Goal: Task Accomplishment & Management: Manage account settings

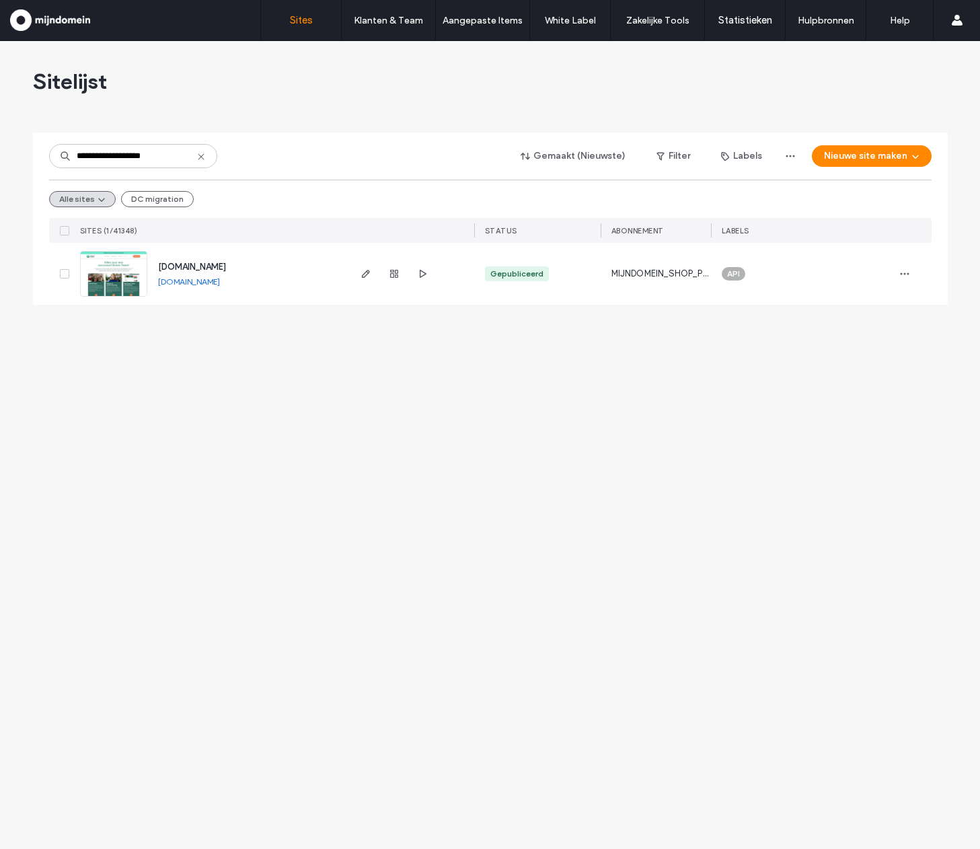
type input "**********"
click at [195, 264] on span "greencareacademy.nl" at bounding box center [192, 267] width 68 height 10
type input "*********"
click at [192, 266] on span "greencareacademy.nl" at bounding box center [192, 267] width 68 height 10
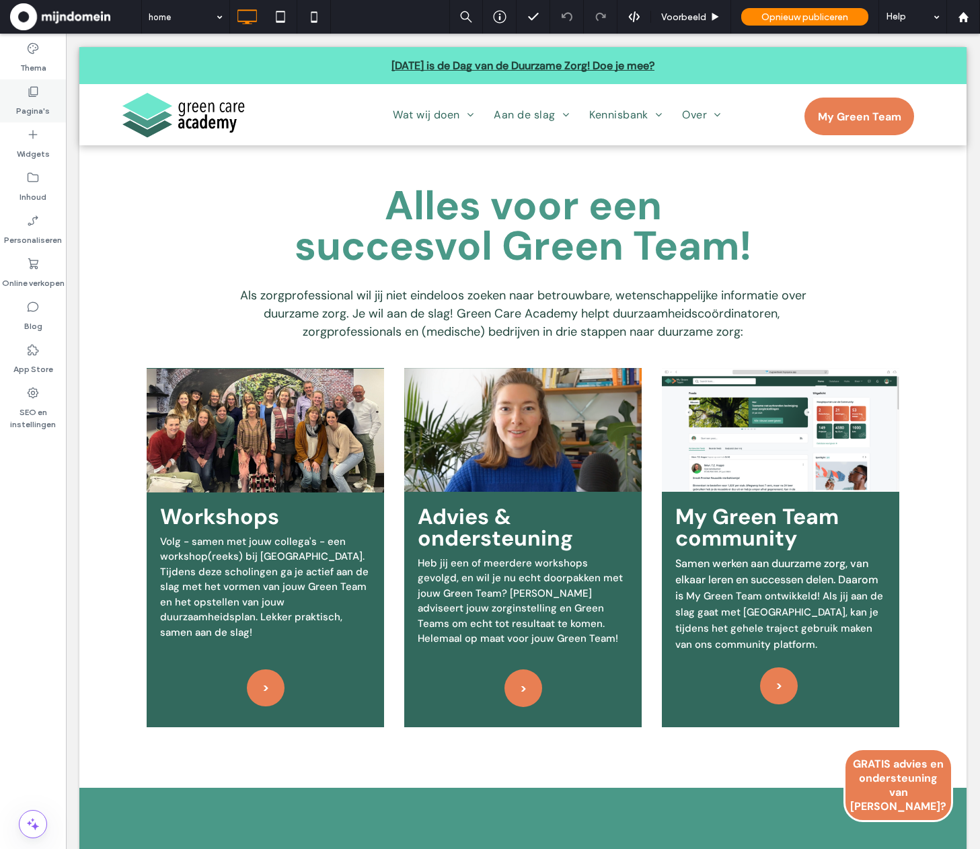
click at [36, 112] on label "Pagina's" at bounding box center [33, 107] width 34 height 19
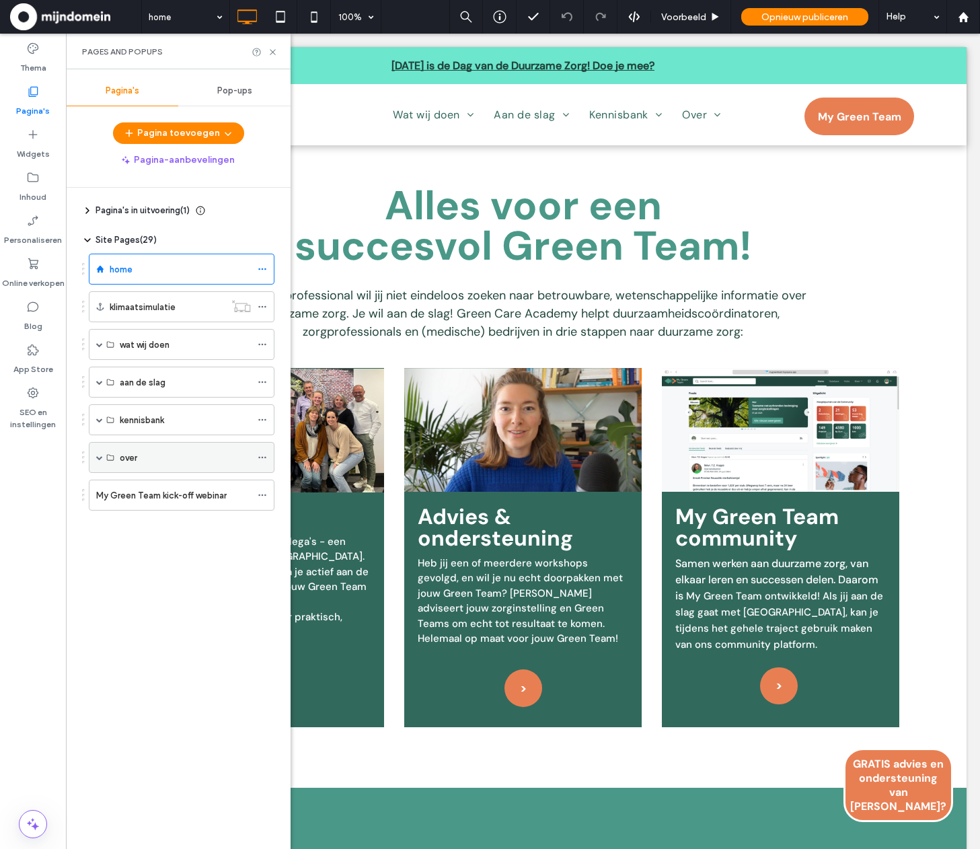
click at [98, 454] on span at bounding box center [99, 457] width 7 height 7
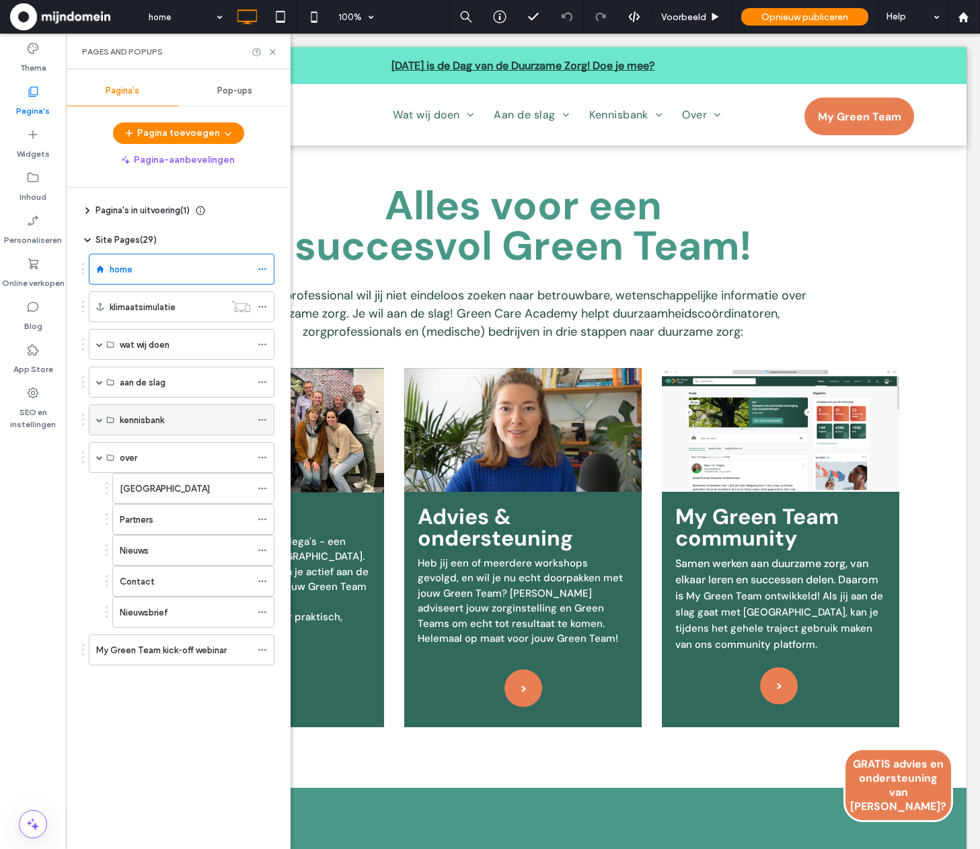
click at [97, 418] on span at bounding box center [99, 419] width 7 height 7
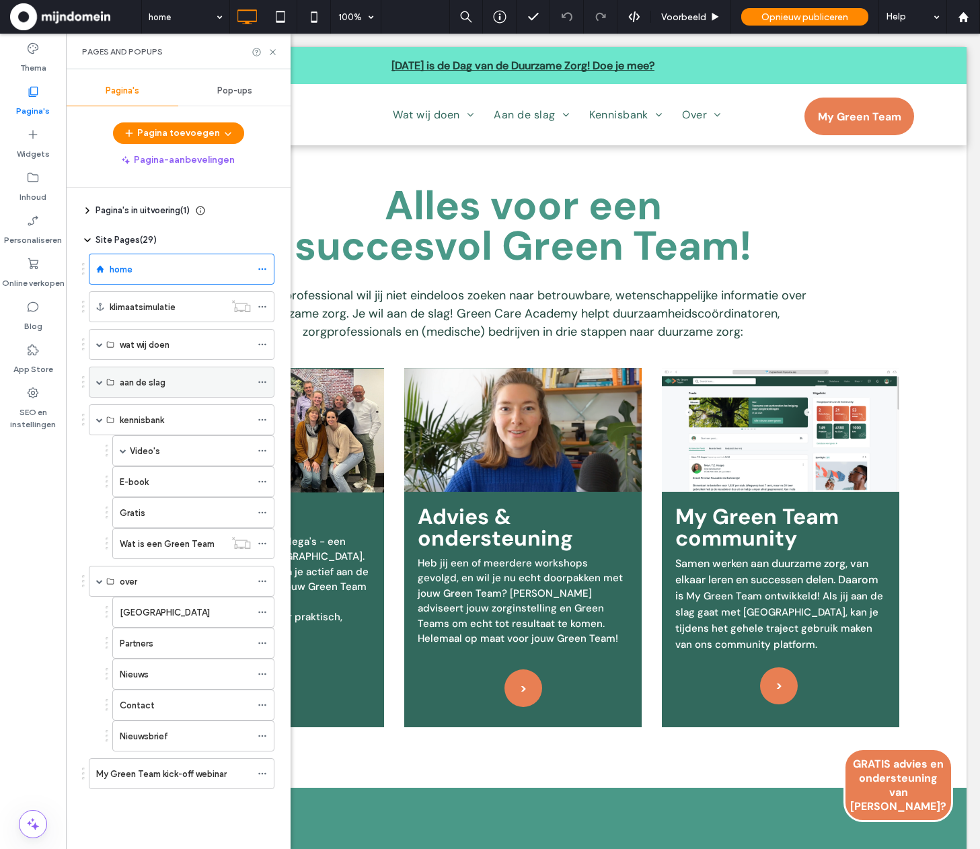
click at [97, 384] on span at bounding box center [99, 382] width 7 height 7
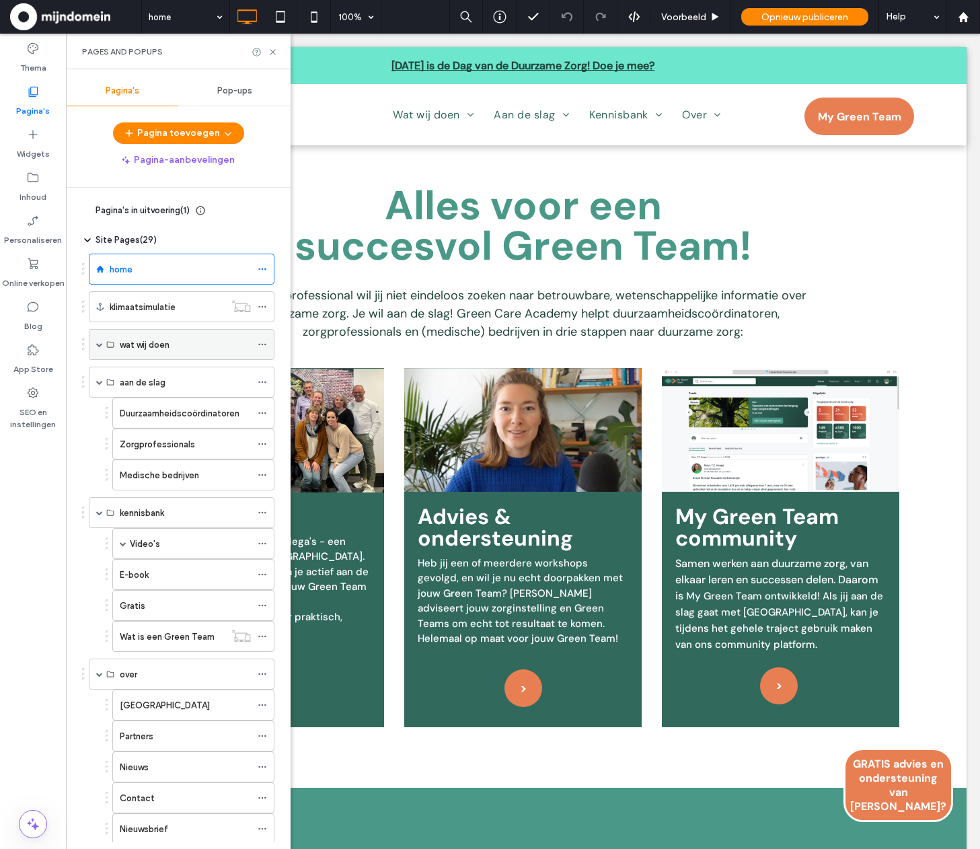
click at [96, 344] on span at bounding box center [99, 344] width 7 height 7
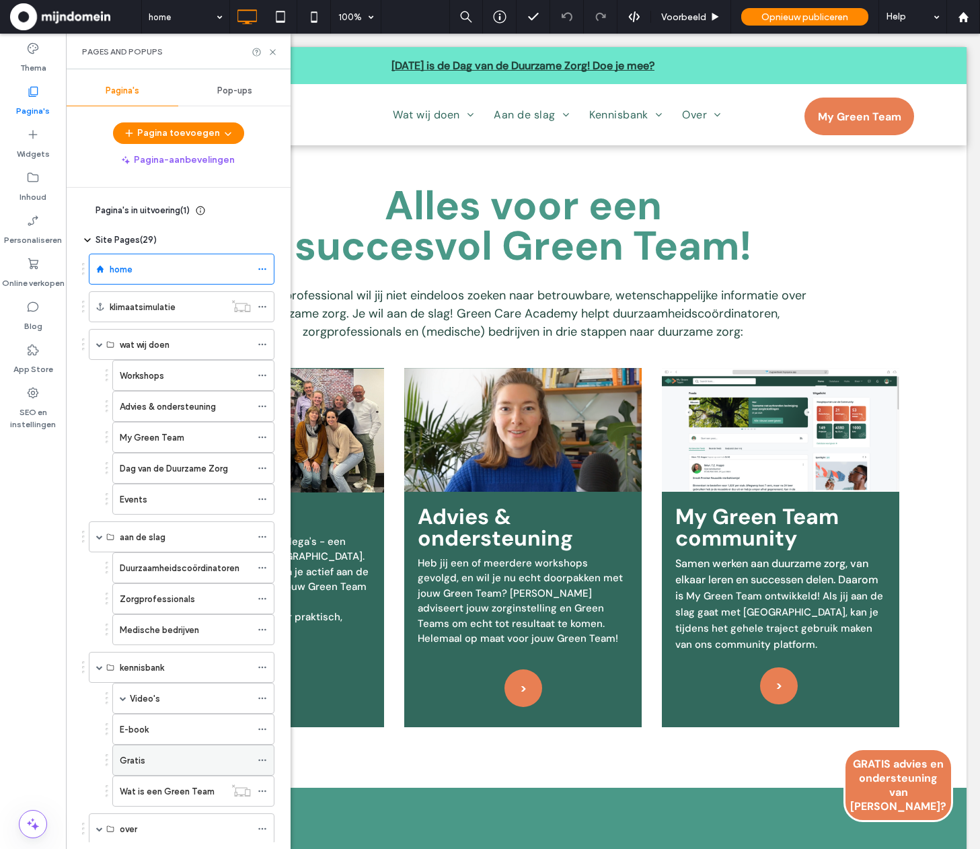
click at [155, 758] on div "Gratis" at bounding box center [185, 760] width 131 height 14
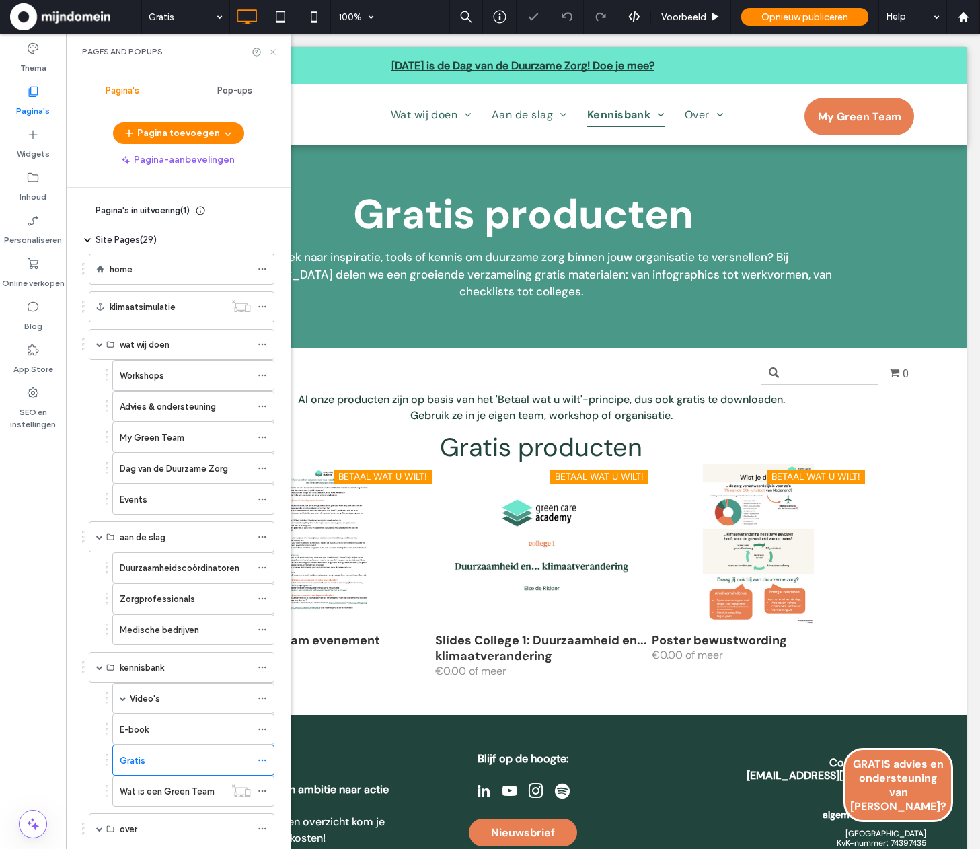
click at [274, 48] on icon at bounding box center [273, 52] width 10 height 10
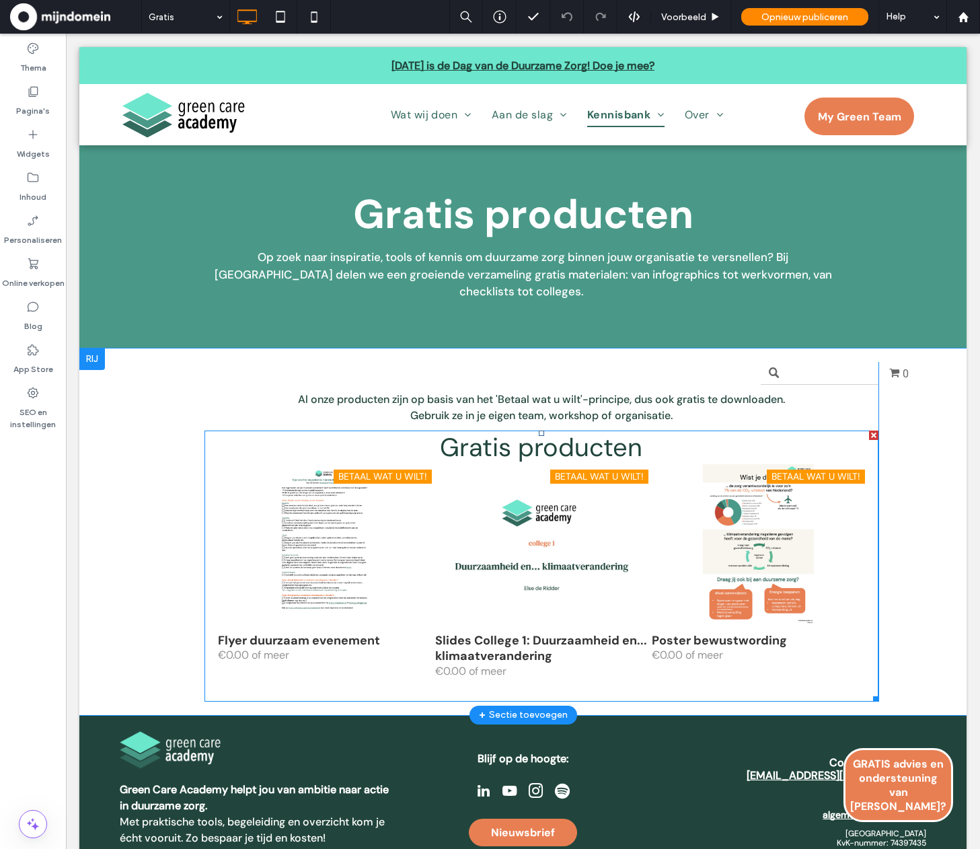
click at [722, 457] on span at bounding box center [541, 565] width 674 height 271
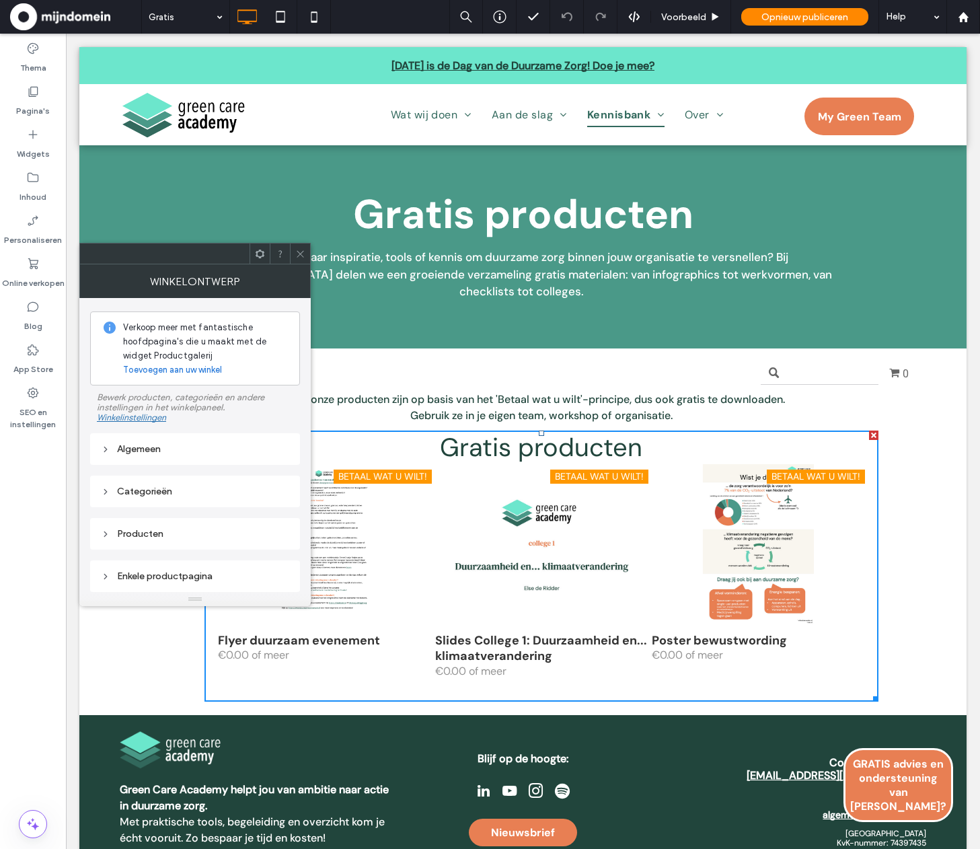
click at [296, 254] on icon at bounding box center [300, 254] width 10 height 10
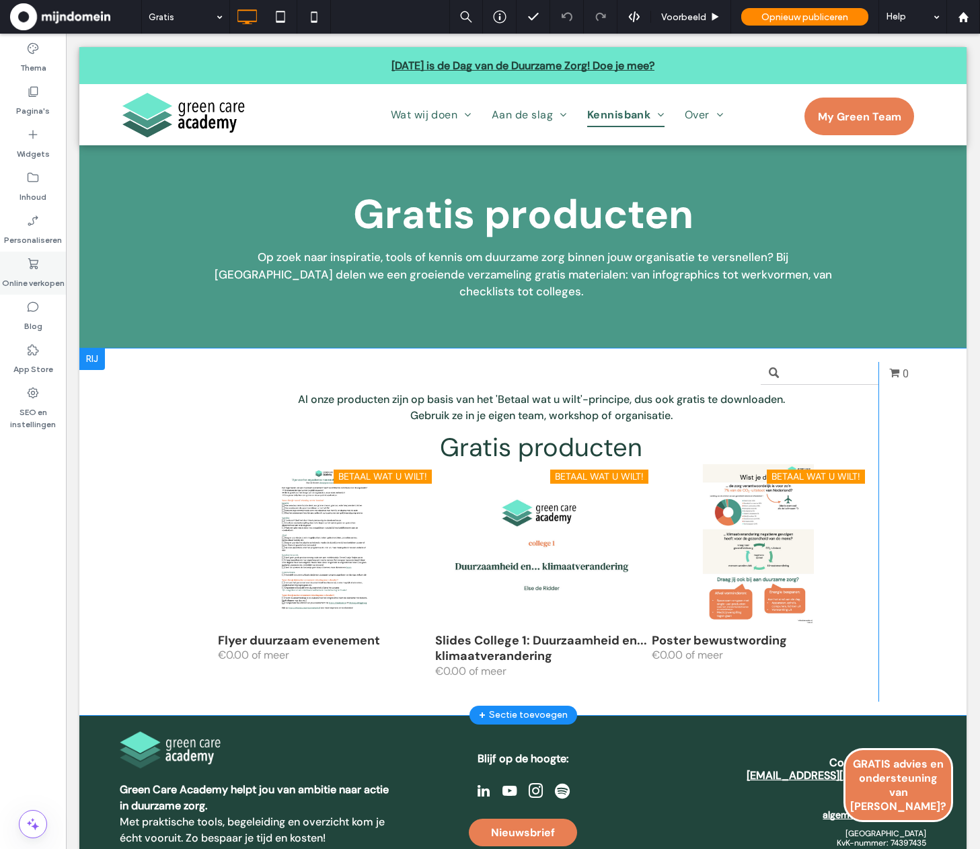
click at [31, 269] on icon at bounding box center [32, 263] width 13 height 13
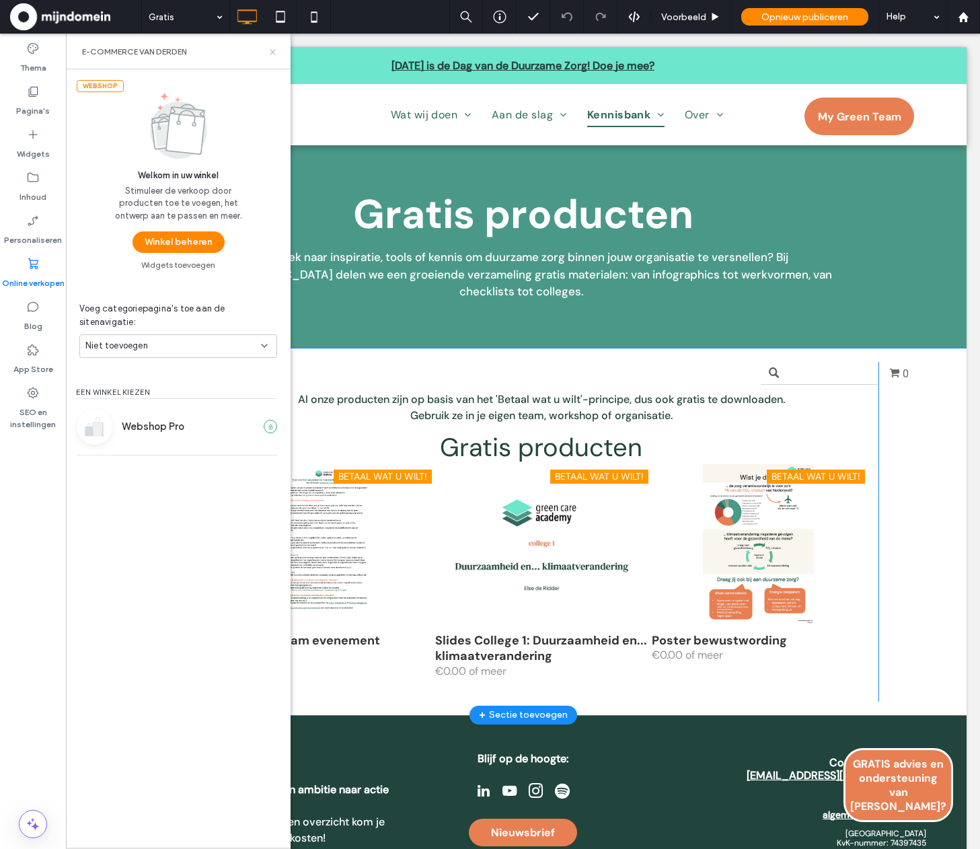
click at [273, 52] on icon at bounding box center [273, 52] width 10 height 10
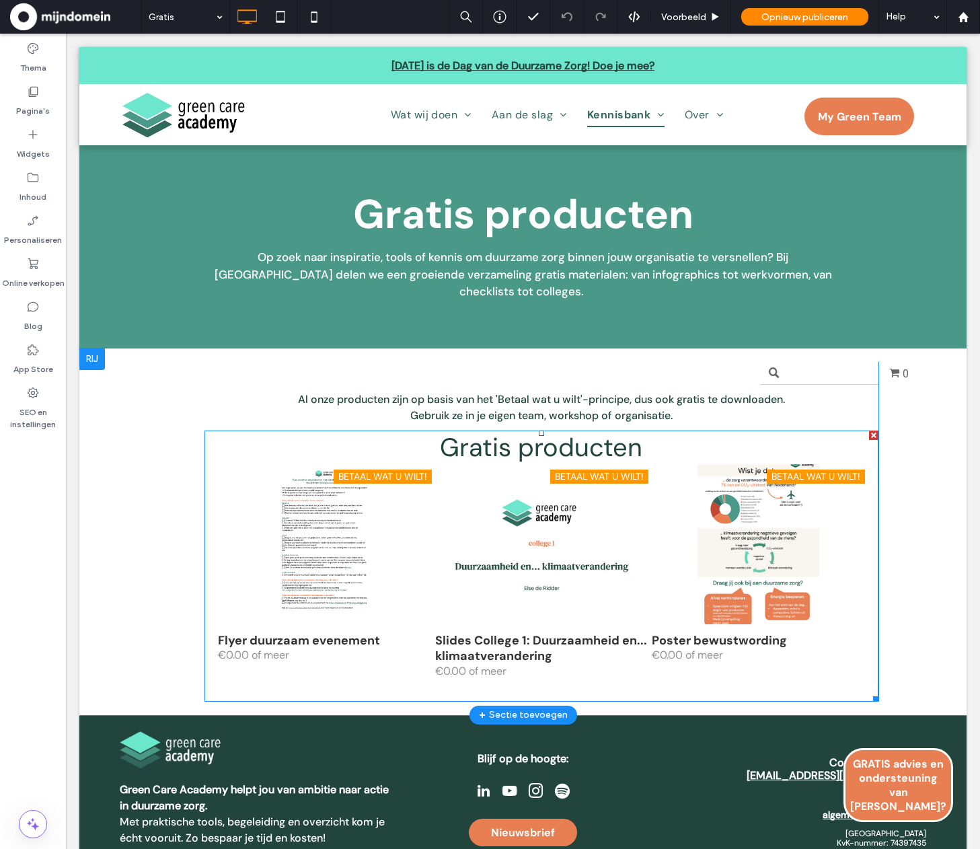
click div "Betaal wat u wilt!"
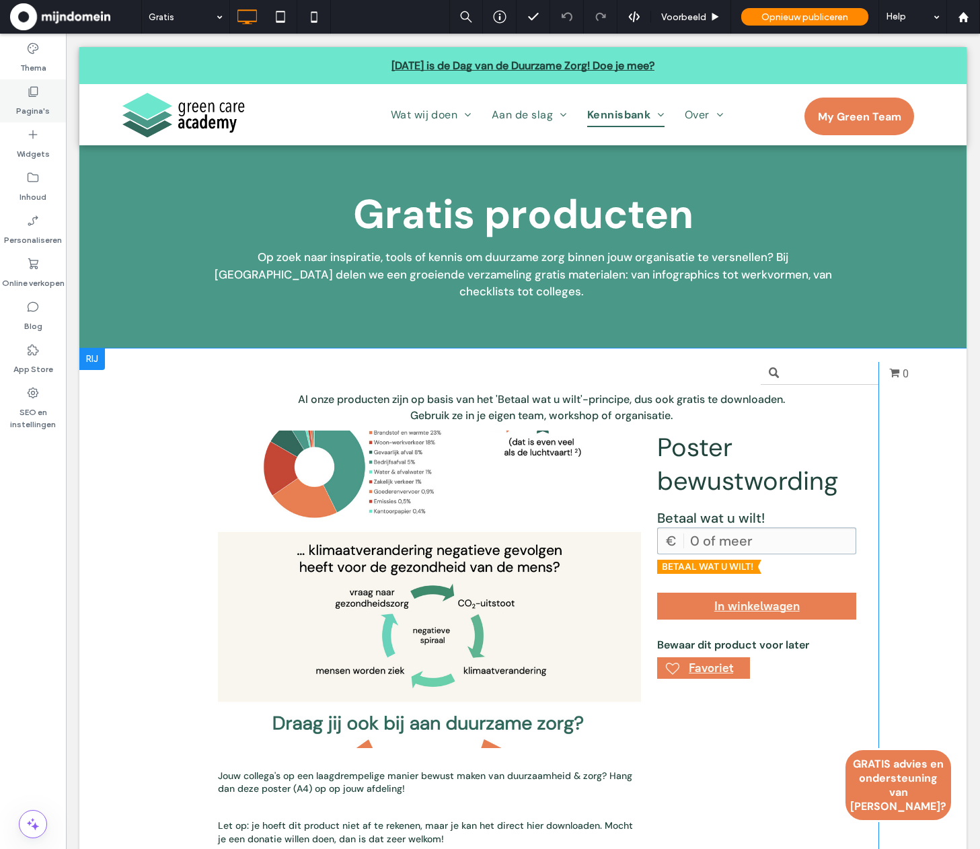
click at [27, 96] on icon at bounding box center [32, 91] width 13 height 13
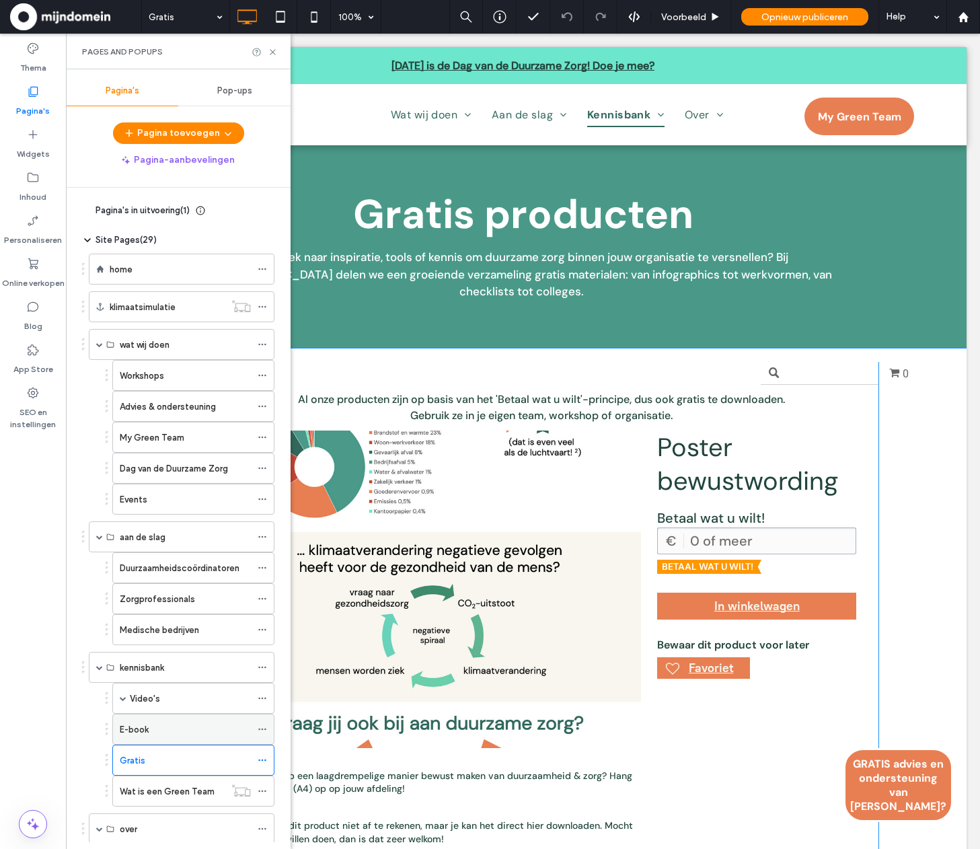
click at [153, 726] on div "E-book" at bounding box center [185, 729] width 131 height 14
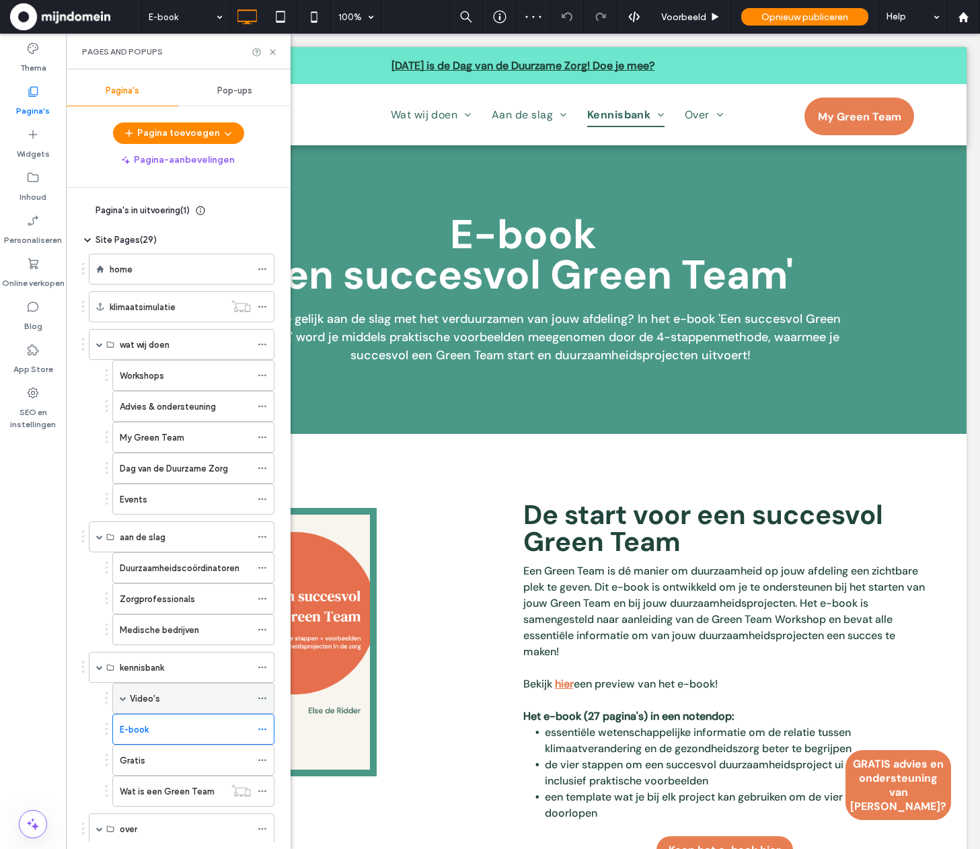
click at [160, 702] on div "Video's" at bounding box center [190, 698] width 121 height 14
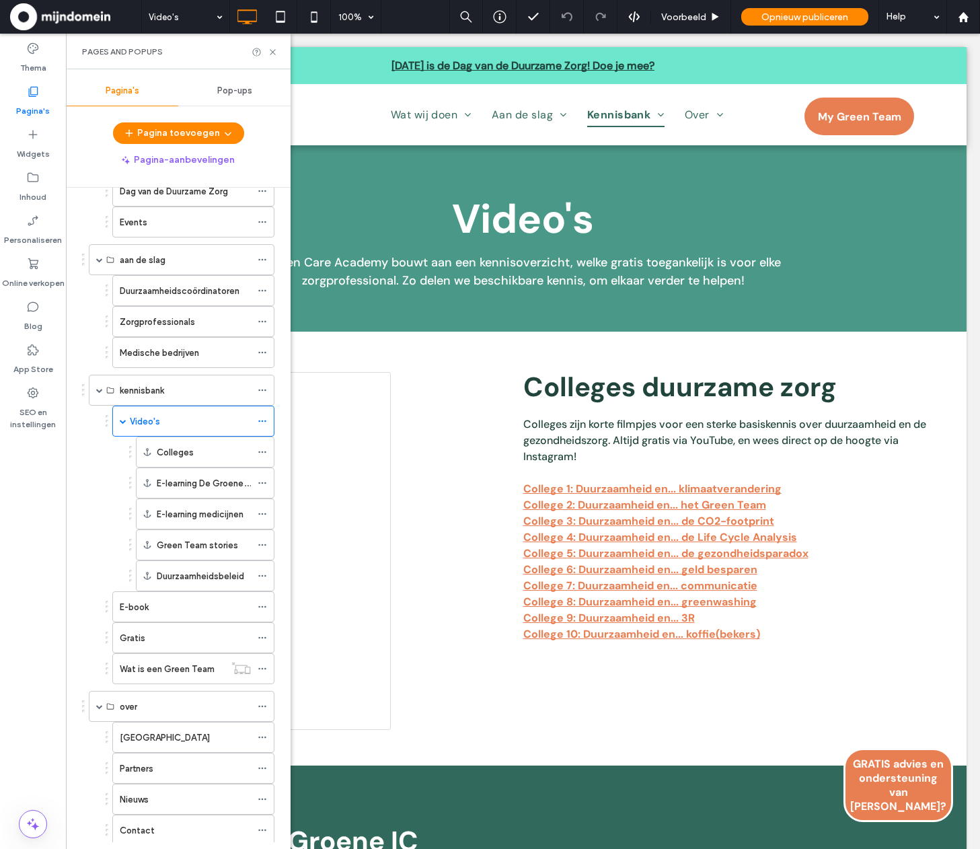
scroll to position [383, 0]
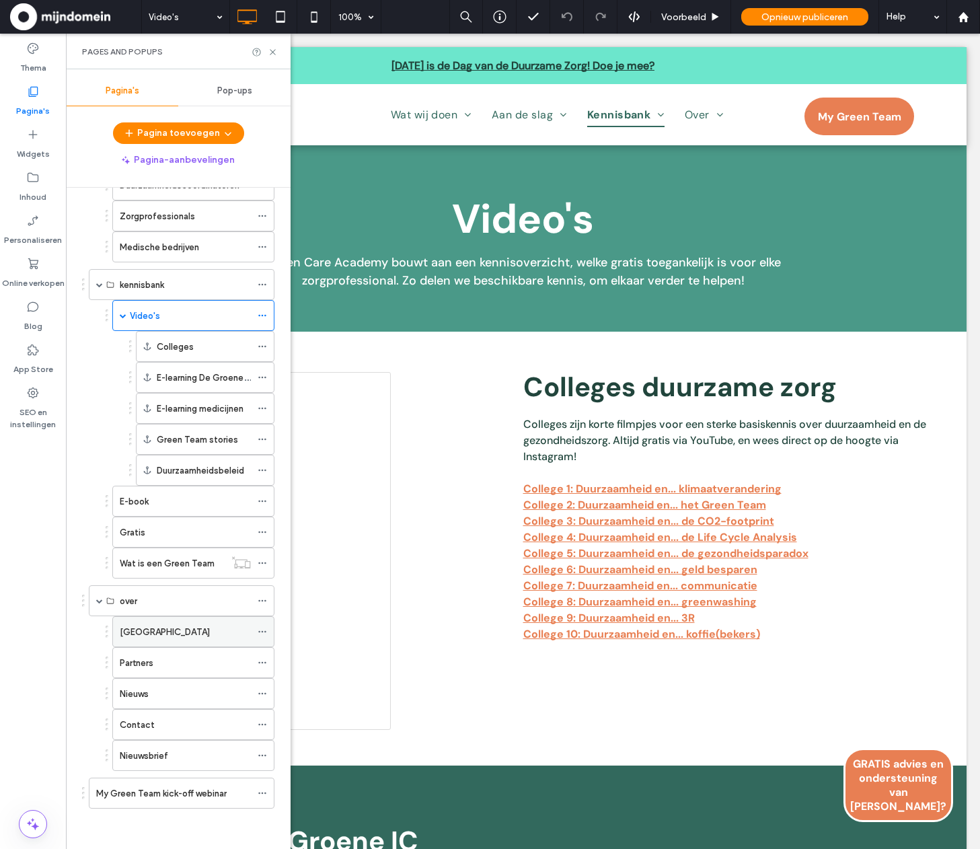
click at [194, 637] on label "Green Care Academy" at bounding box center [165, 632] width 90 height 24
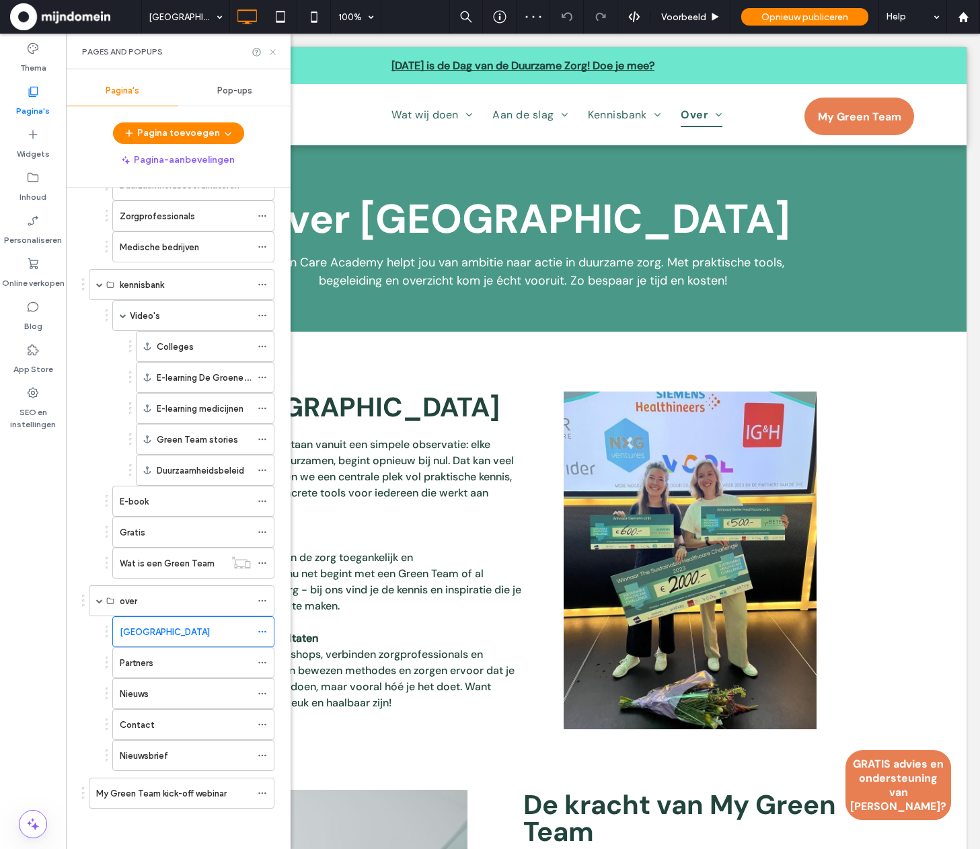
click at [274, 52] on use at bounding box center [272, 51] width 5 height 5
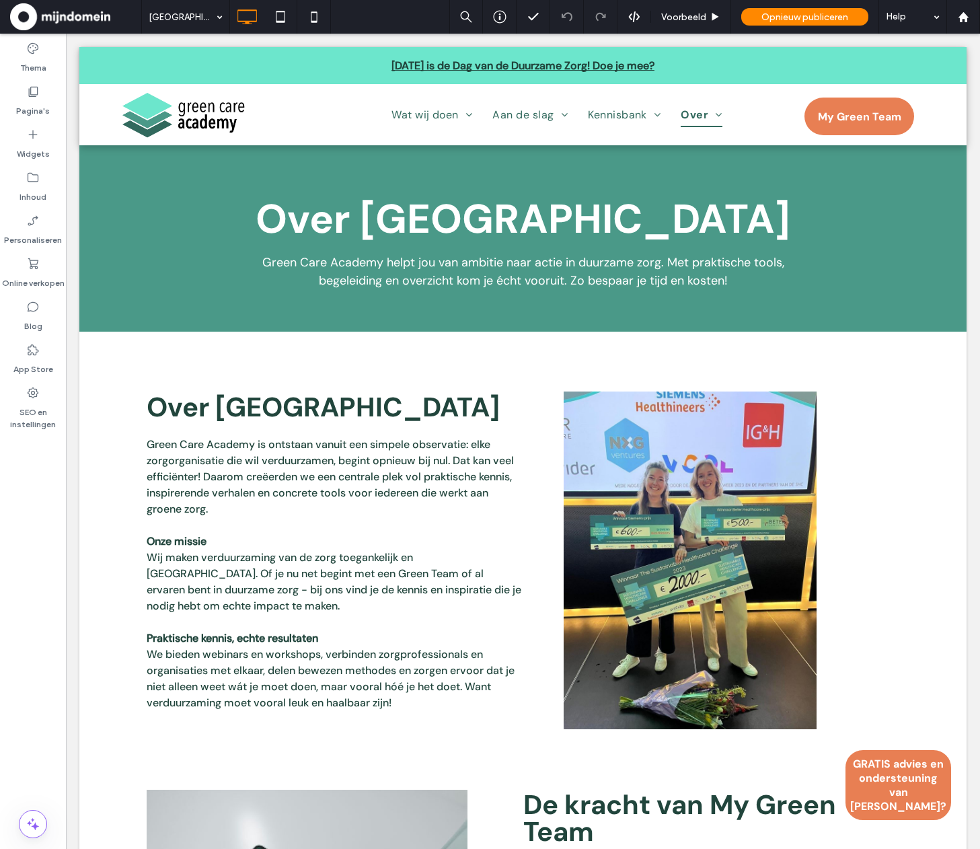
scroll to position [40, 0]
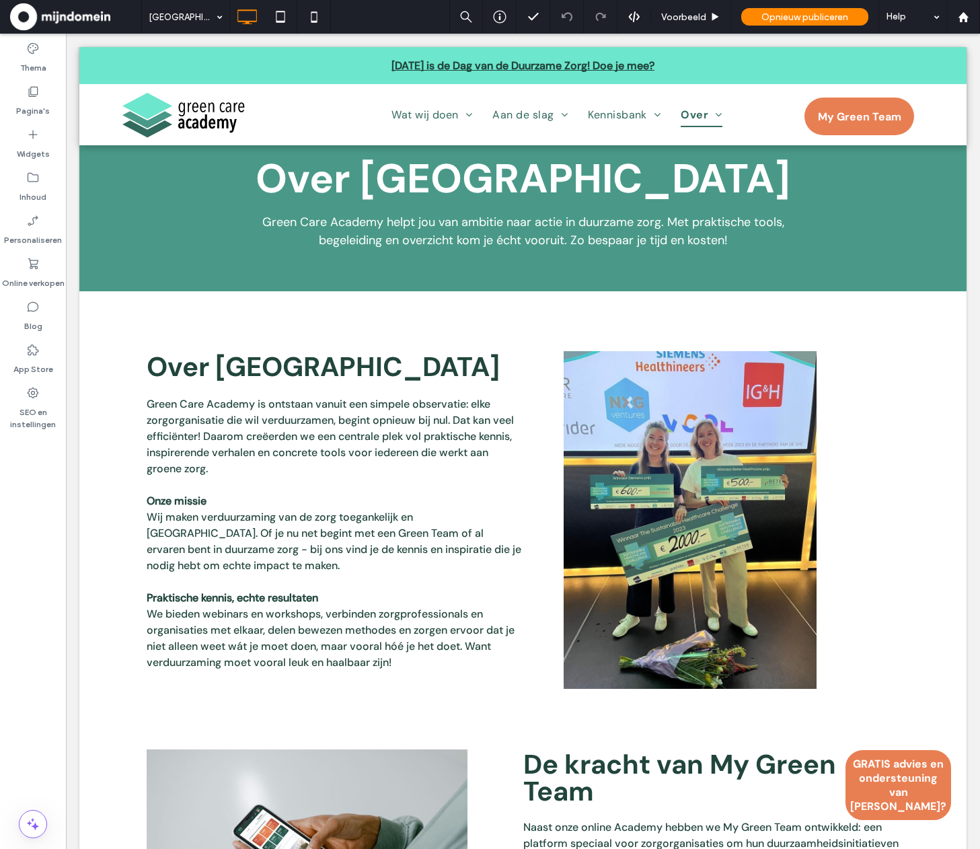
drag, startPoint x: 965, startPoint y: 319, endPoint x: 964, endPoint y: 373, distance: 54.5
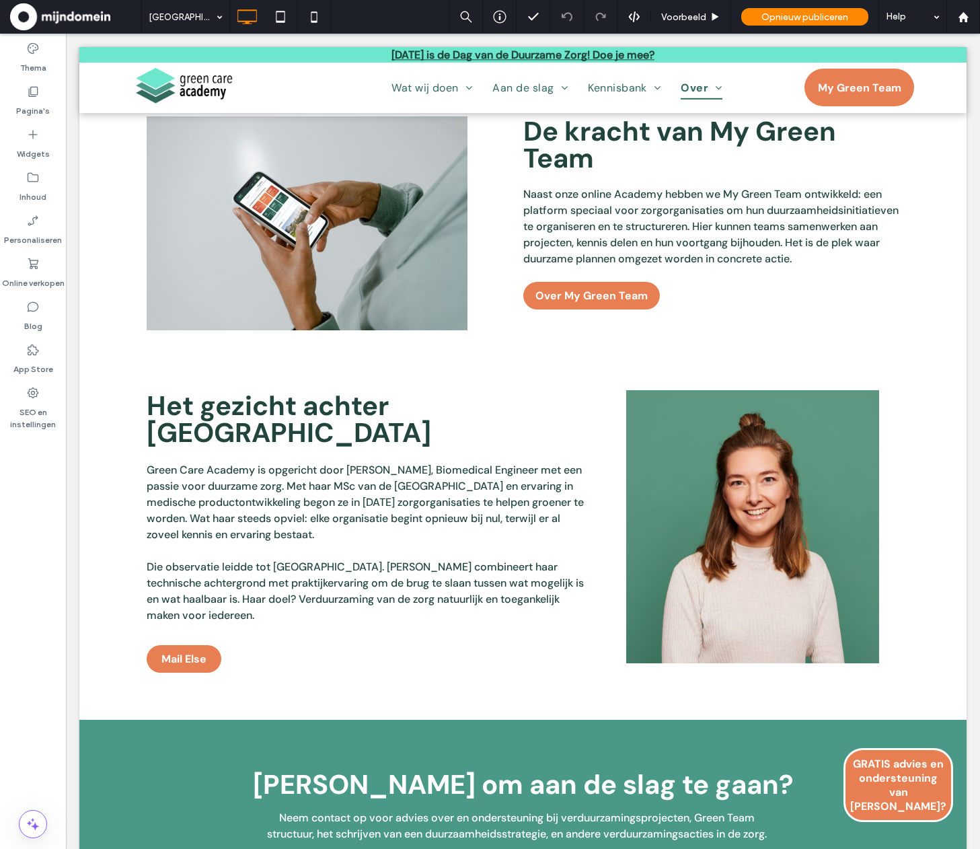
scroll to position [695, 0]
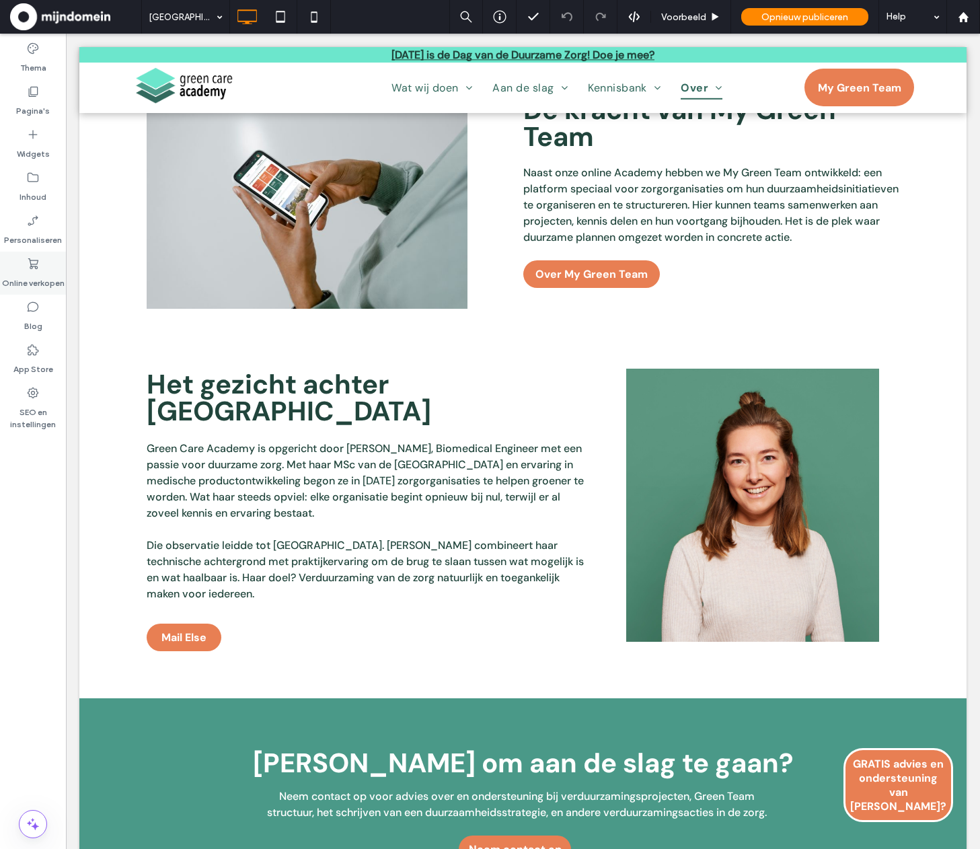
click at [22, 270] on label "Online verkopen" at bounding box center [33, 279] width 63 height 19
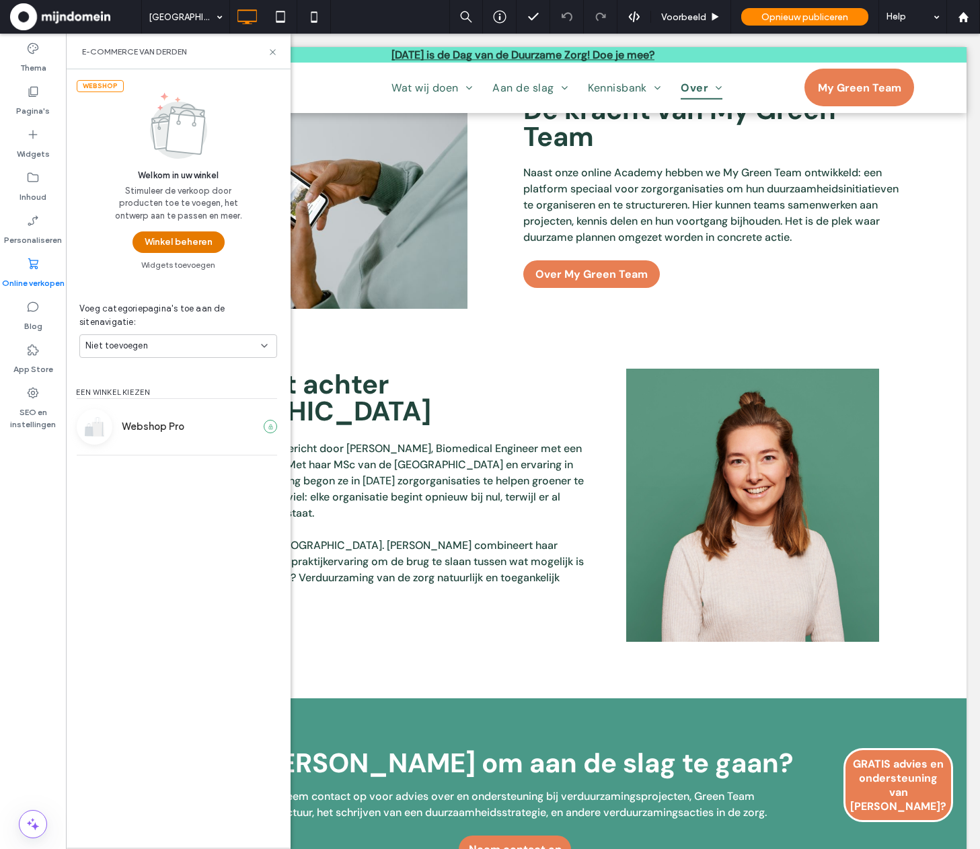
click at [153, 238] on button "Winkel beheren" at bounding box center [178, 242] width 92 height 22
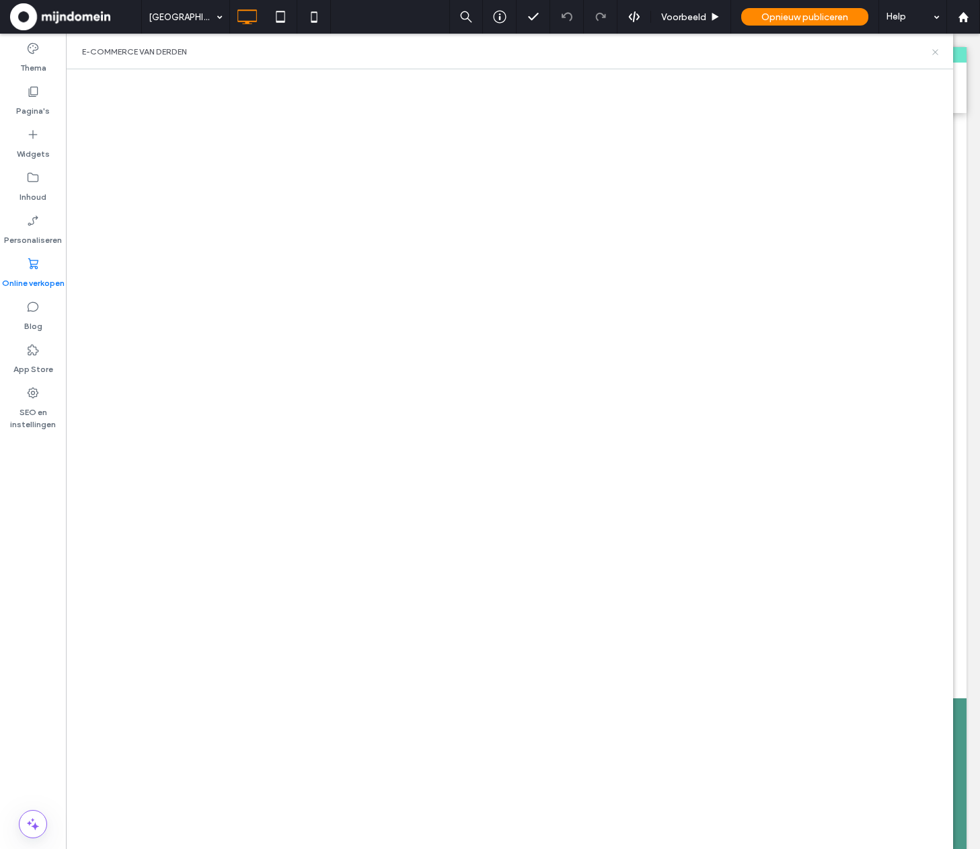
click at [934, 53] on icon at bounding box center [935, 52] width 10 height 10
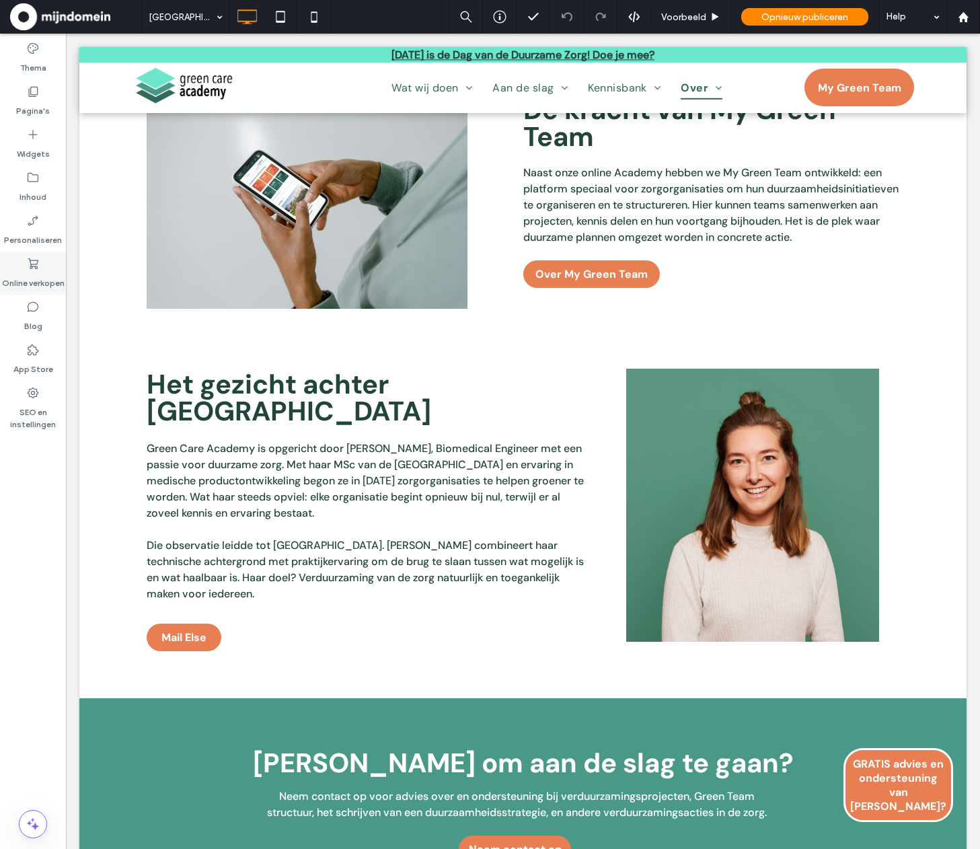
click at [22, 266] on div "Online verkopen" at bounding box center [33, 272] width 66 height 43
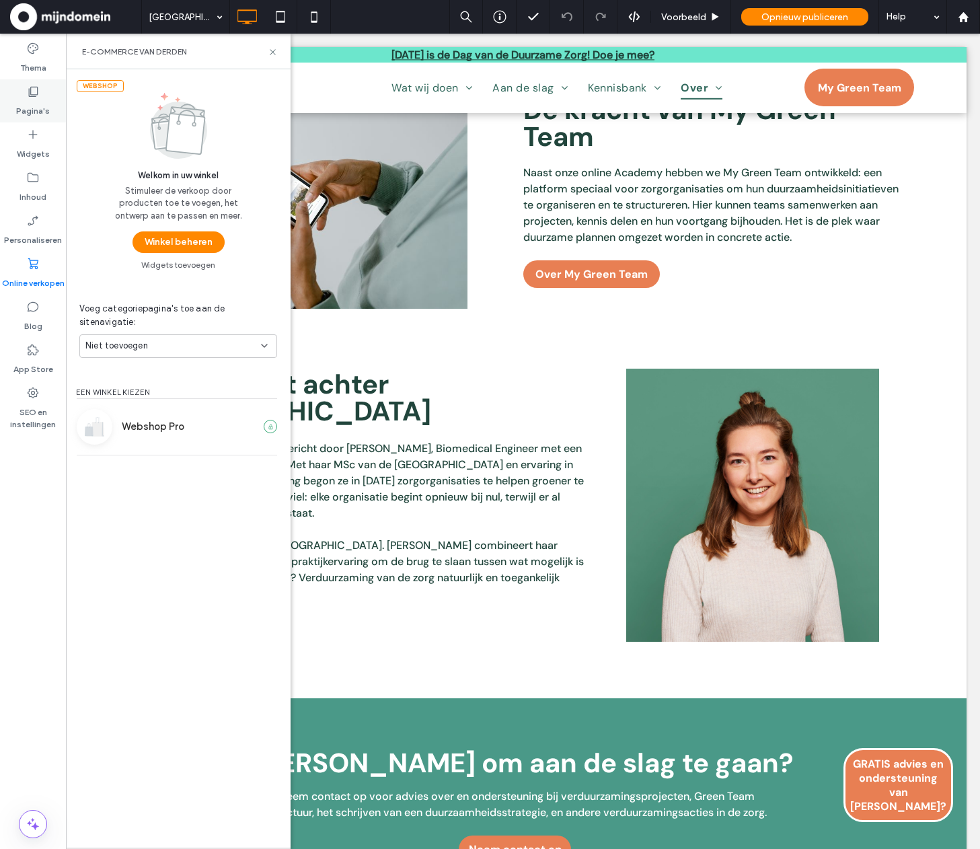
click at [36, 113] on label "Pagina's" at bounding box center [33, 107] width 34 height 19
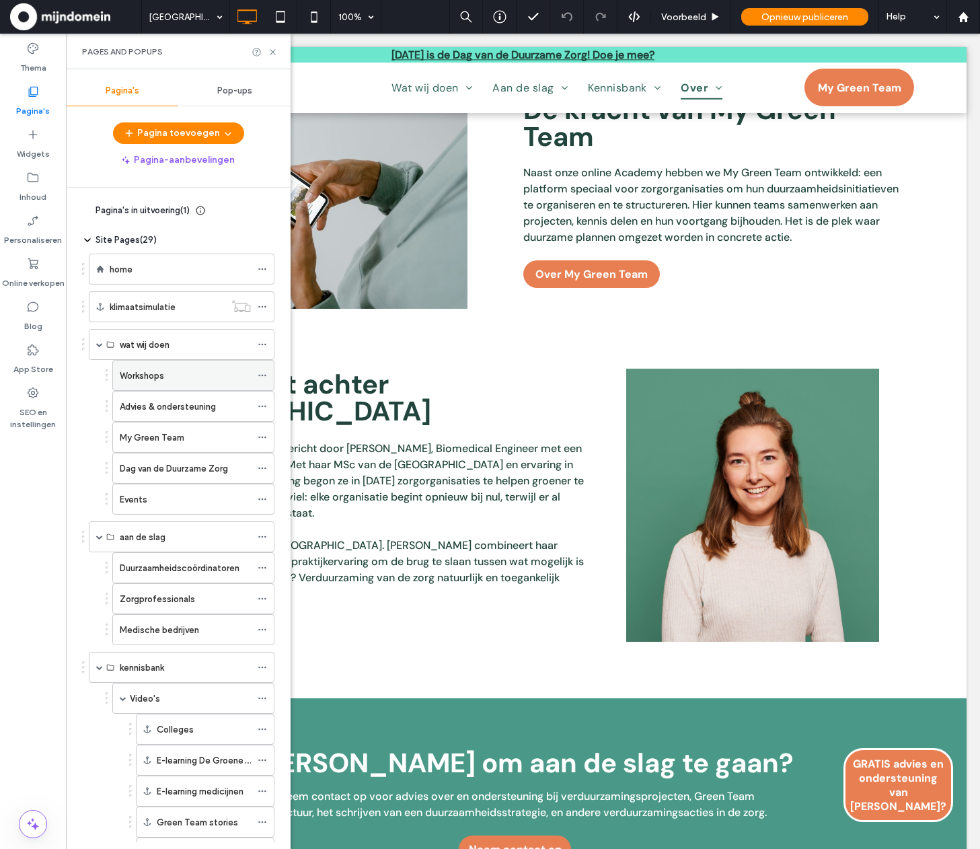
click at [178, 383] on div "Workshops" at bounding box center [185, 375] width 131 height 30
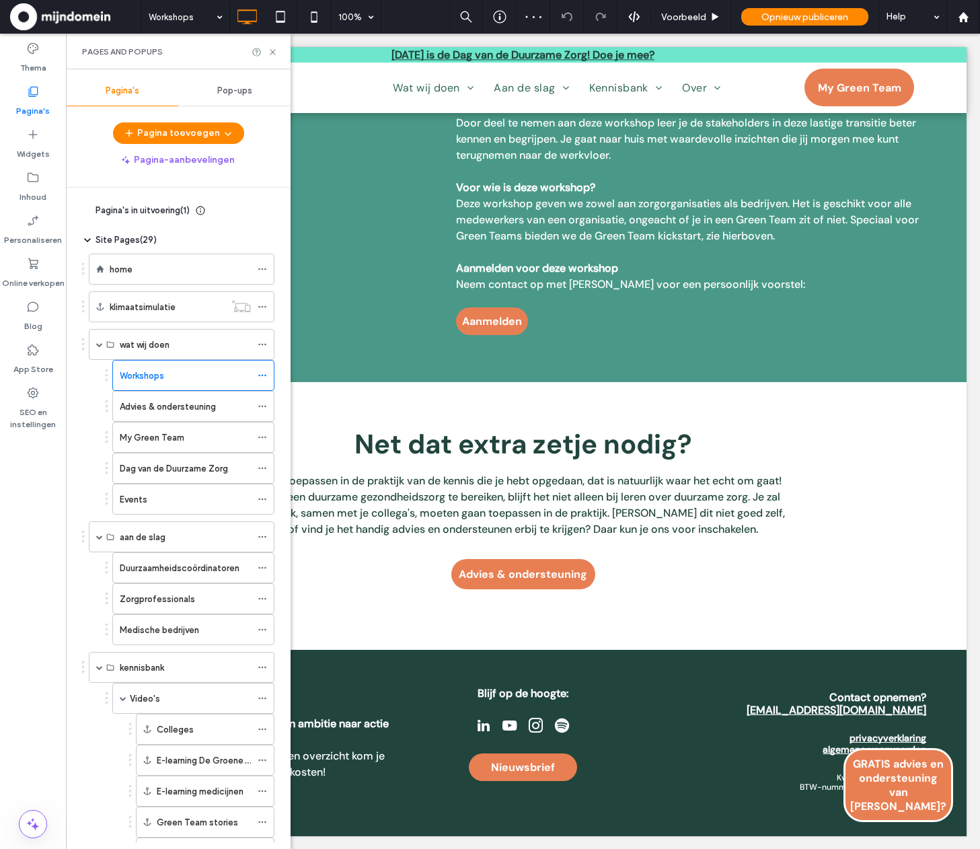
scroll to position [2100, 0]
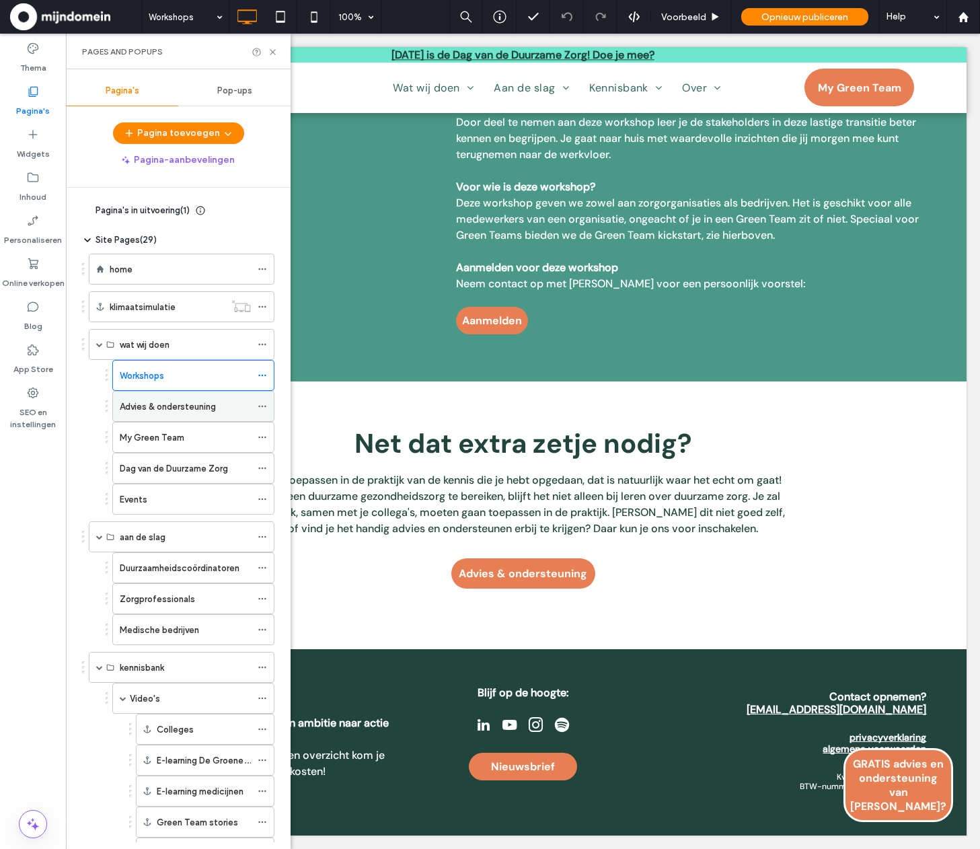
click at [224, 414] on div "Advies & ondersteuning" at bounding box center [185, 406] width 131 height 30
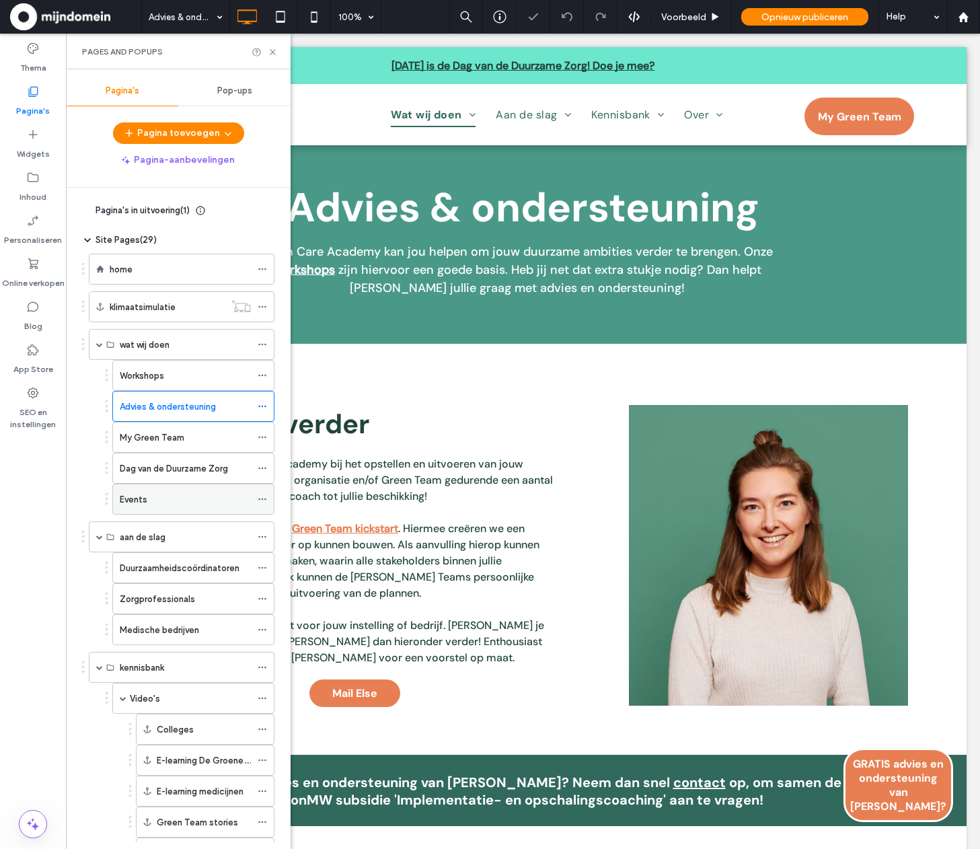
click at [183, 496] on div "Events" at bounding box center [185, 499] width 131 height 14
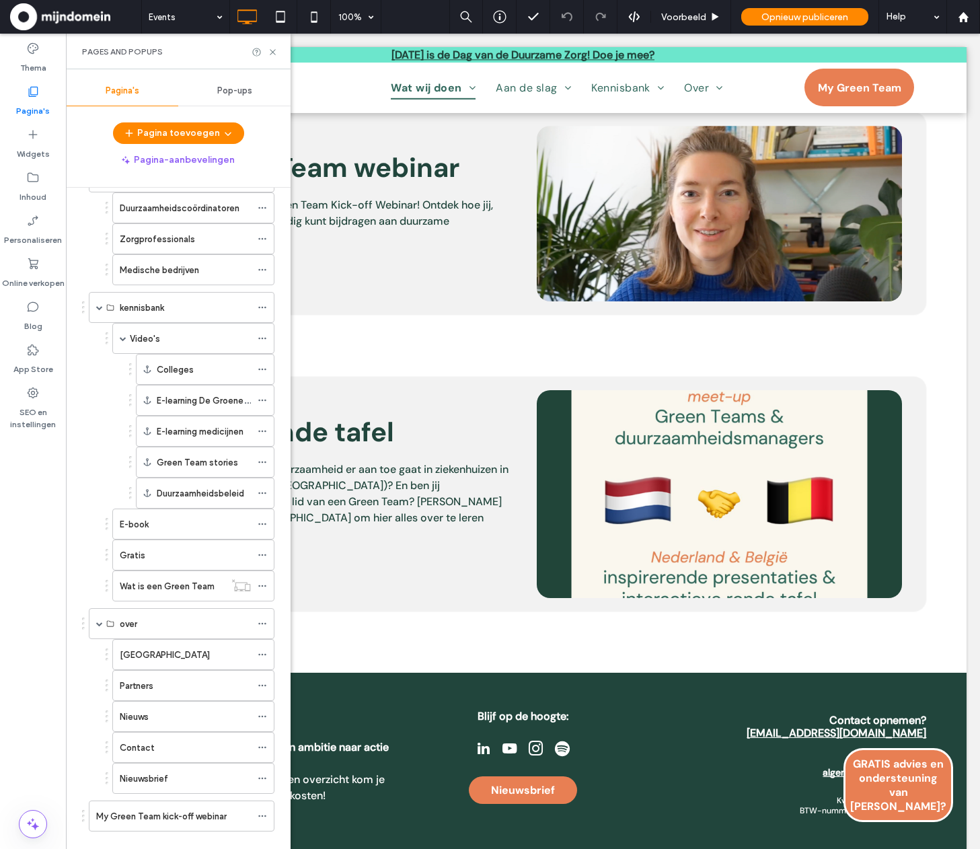
scroll to position [383, 0]
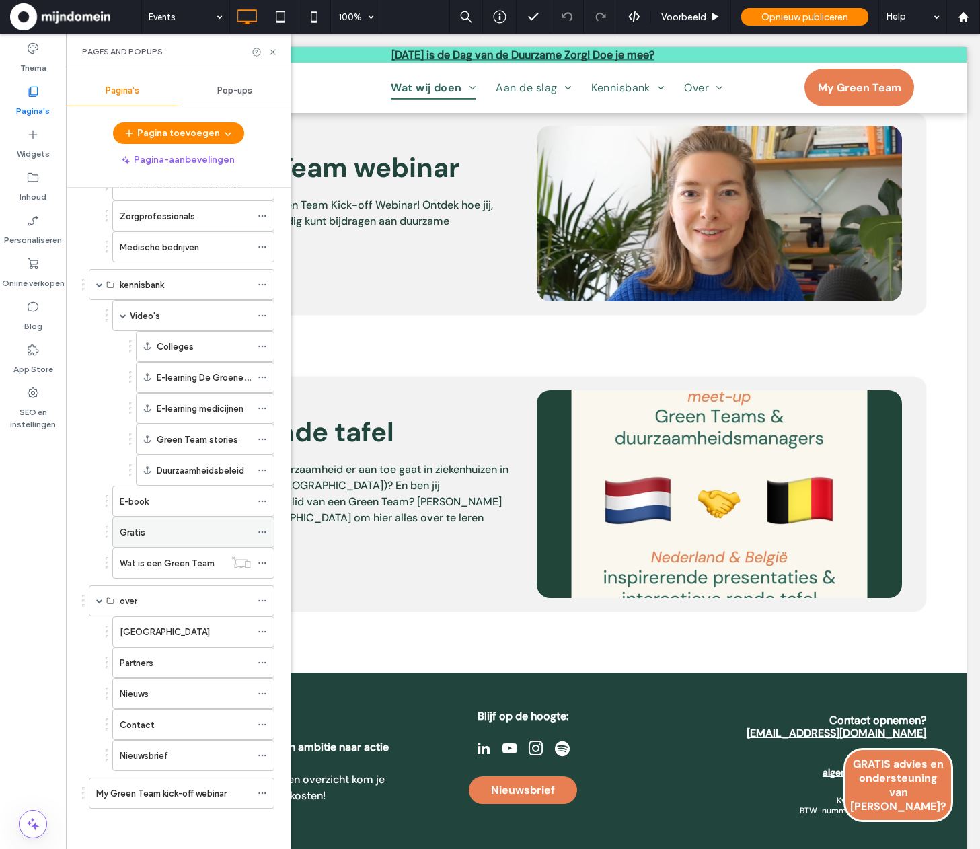
click at [143, 532] on label "Gratis" at bounding box center [133, 532] width 26 height 24
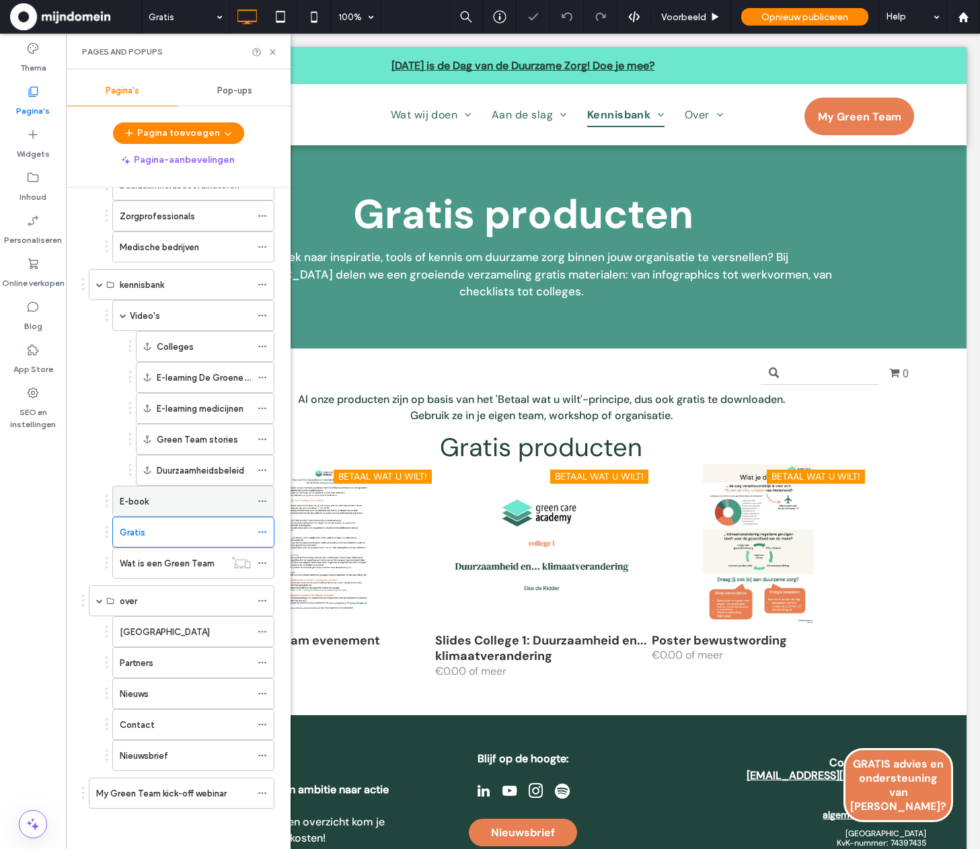
click at [161, 500] on div "E-book" at bounding box center [185, 501] width 131 height 14
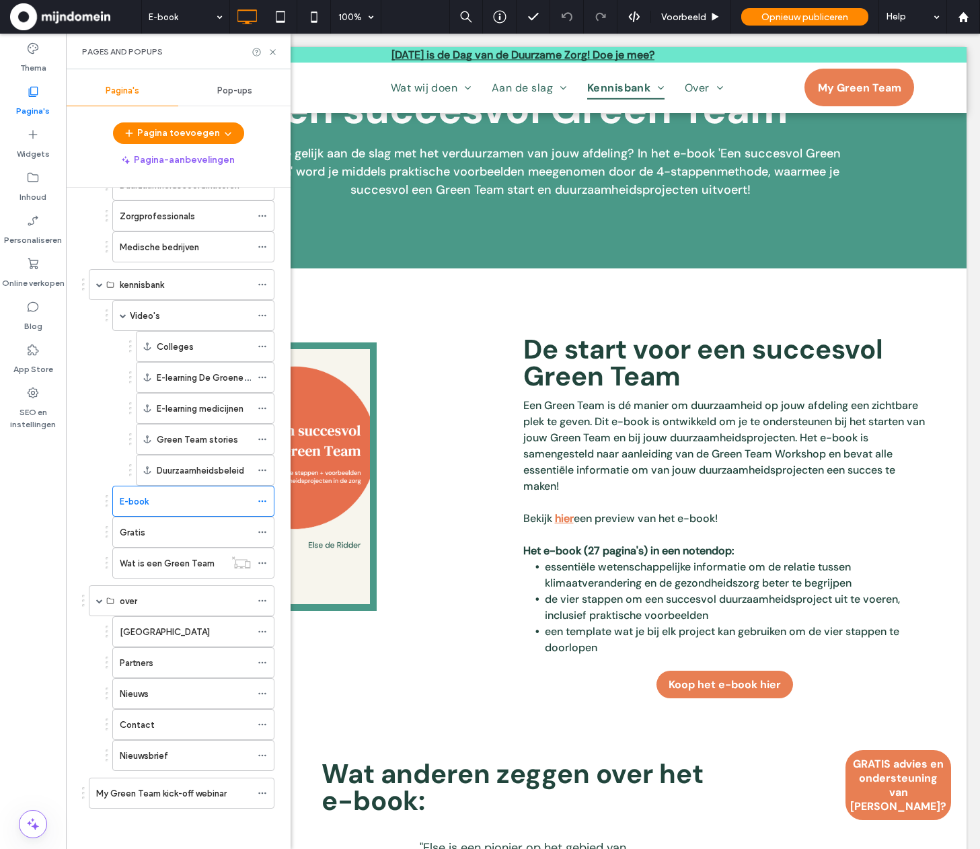
scroll to position [356, 0]
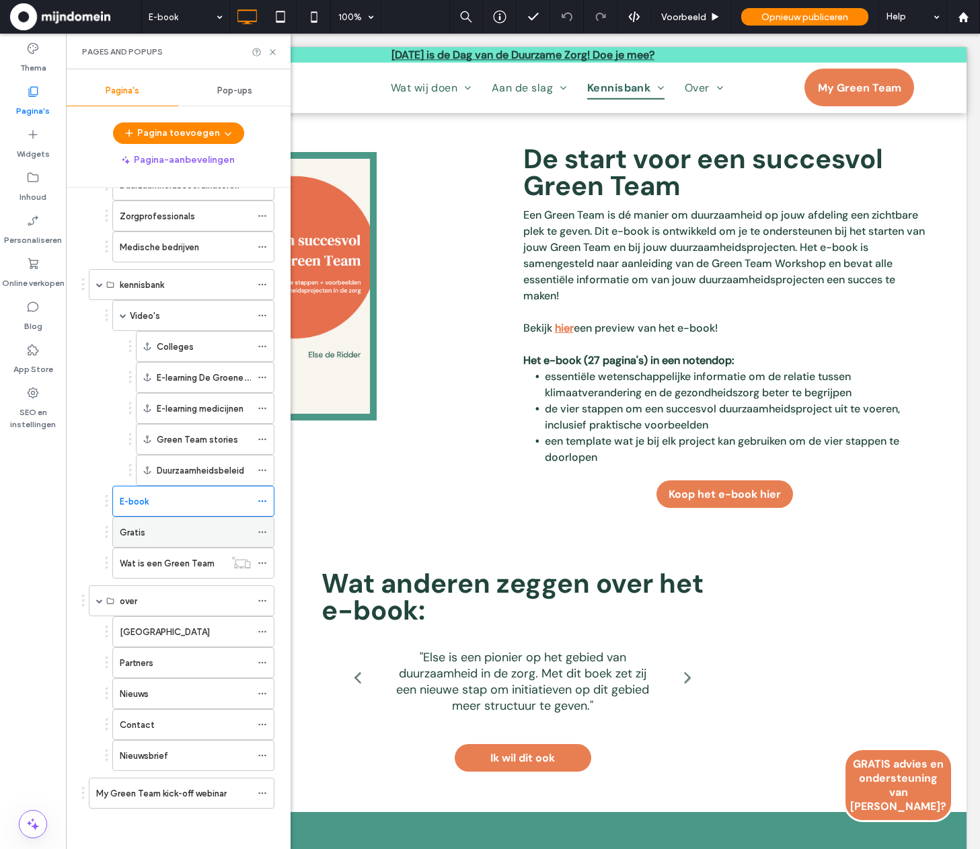
click at [140, 526] on label "Gratis" at bounding box center [133, 532] width 26 height 24
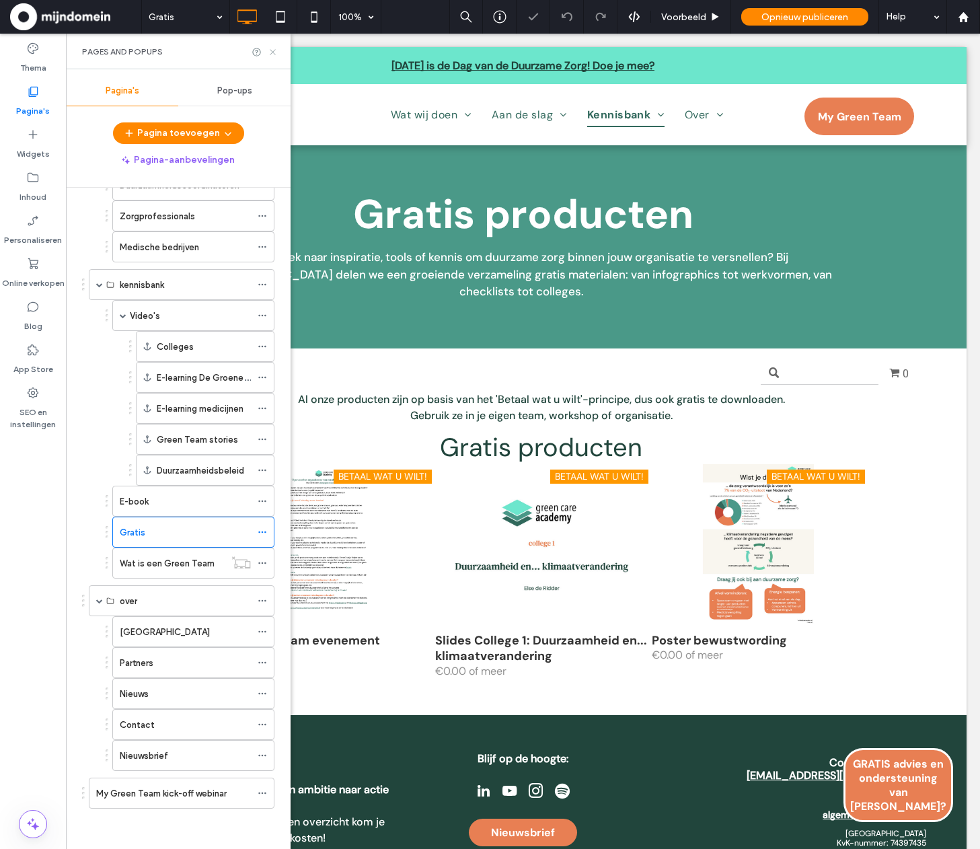
drag, startPoint x: 272, startPoint y: 49, endPoint x: 455, endPoint y: 147, distance: 207.0
click at [272, 49] on icon at bounding box center [273, 52] width 10 height 10
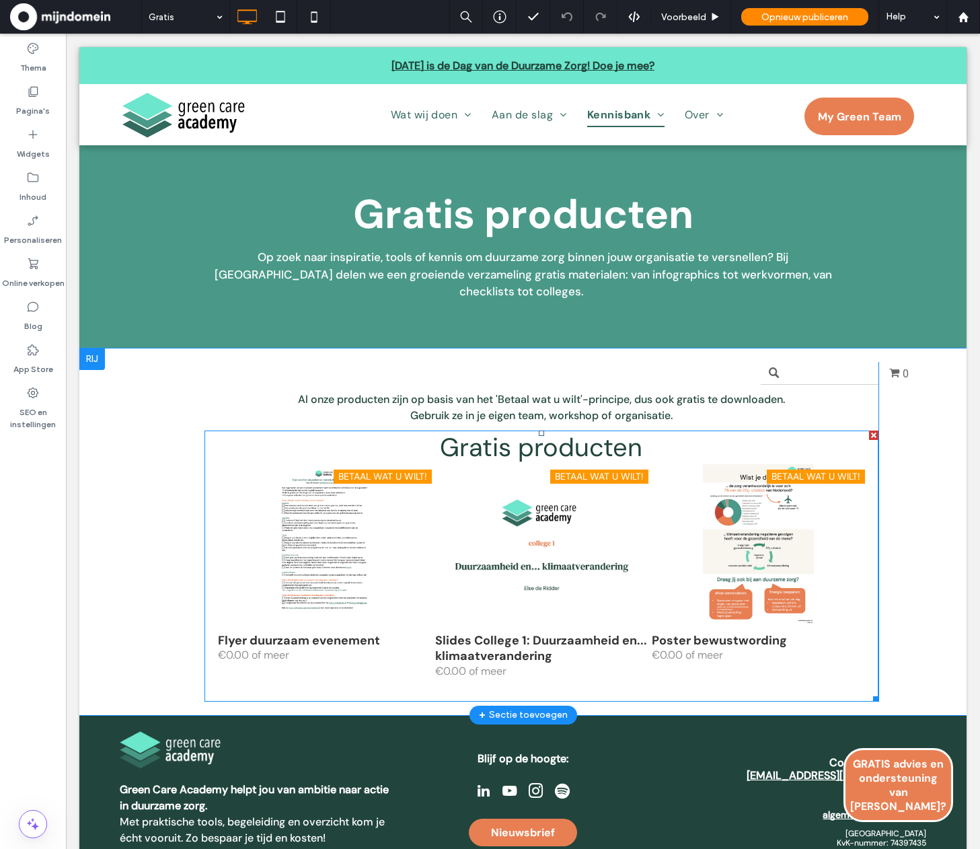
click at [641, 536] on span at bounding box center [541, 565] width 674 height 271
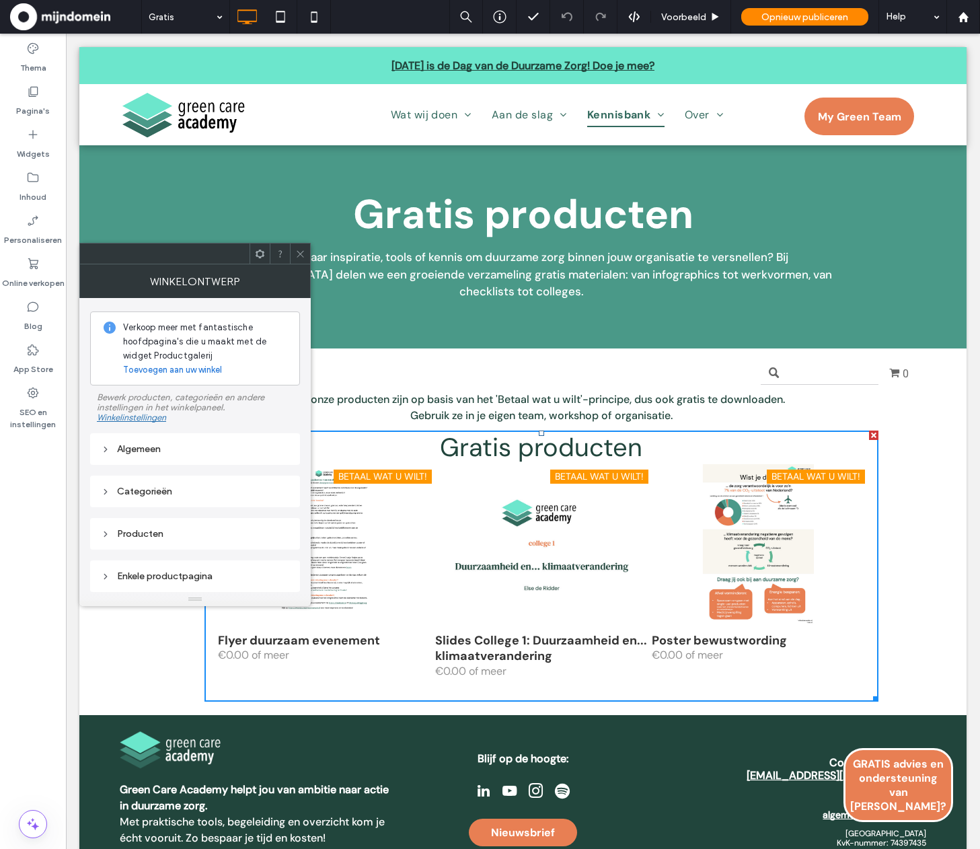
click at [163, 489] on div "Categorieën" at bounding box center [195, 490] width 188 height 11
click at [175, 440] on div "Algemeen" at bounding box center [195, 449] width 188 height 18
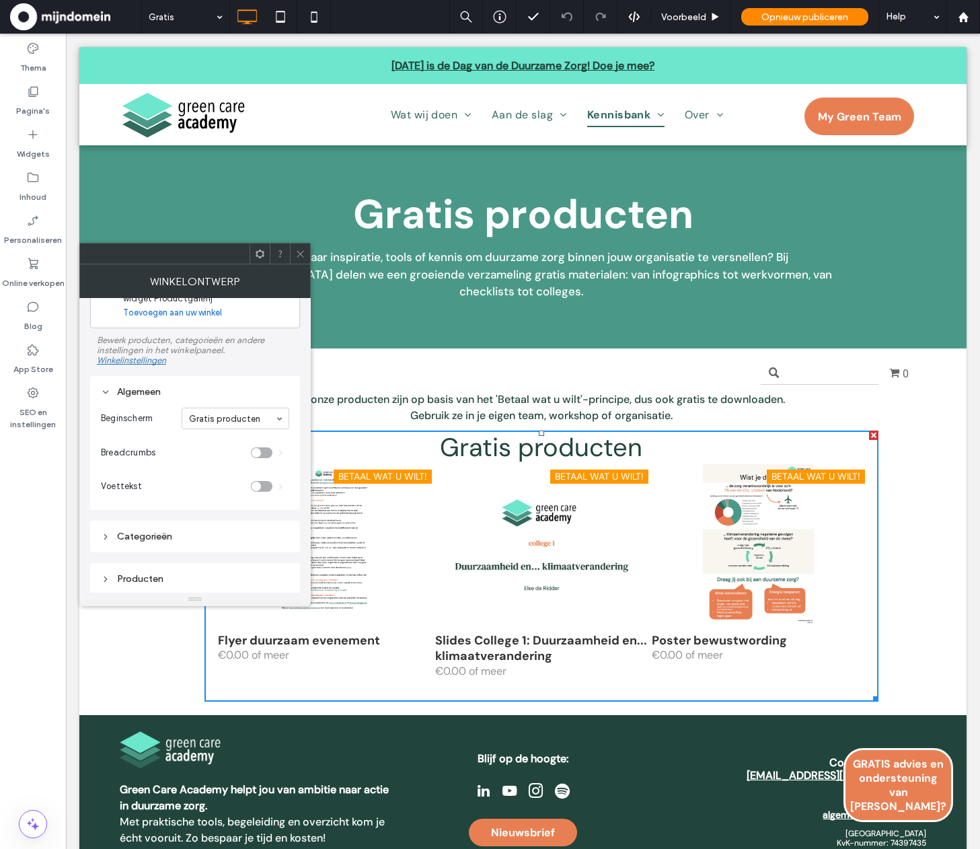
scroll to position [77, 0]
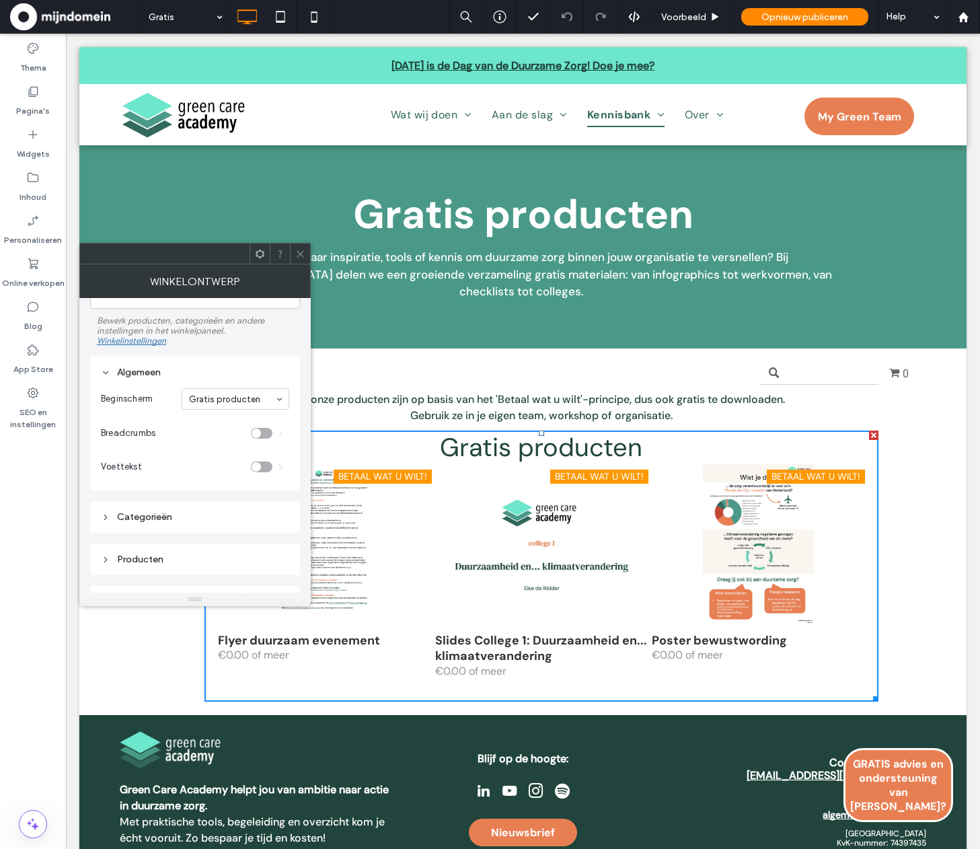
click at [194, 508] on div "Categorieën" at bounding box center [195, 517] width 188 height 18
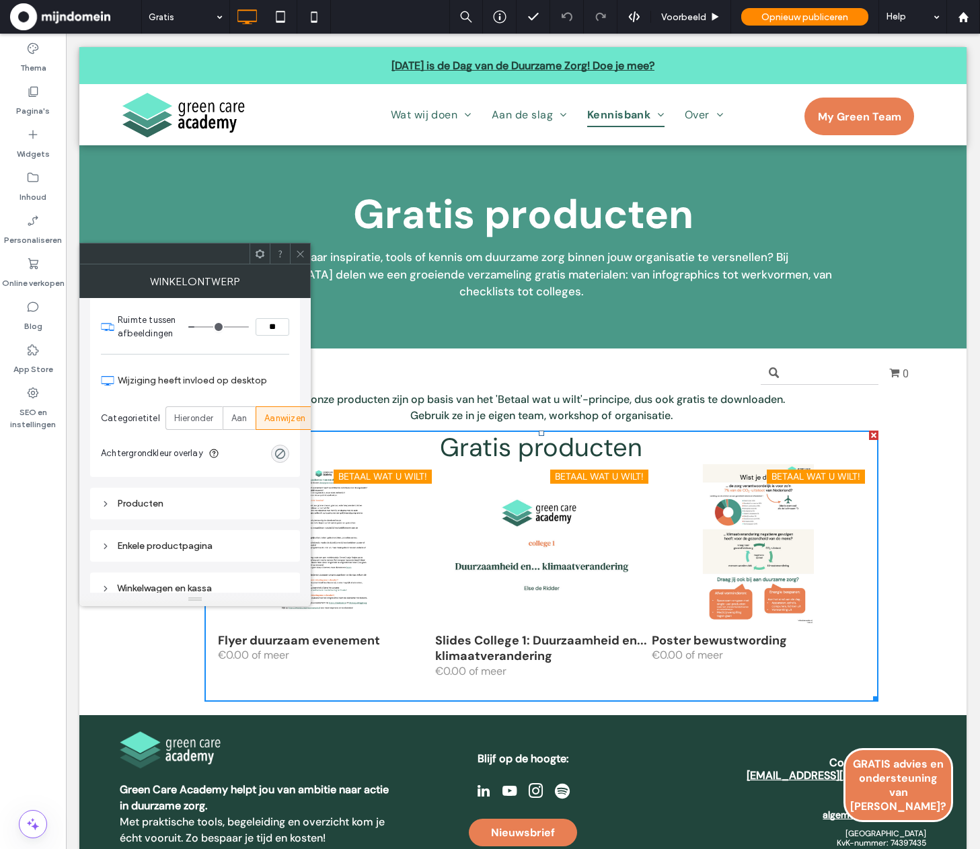
scroll to position [586, 0]
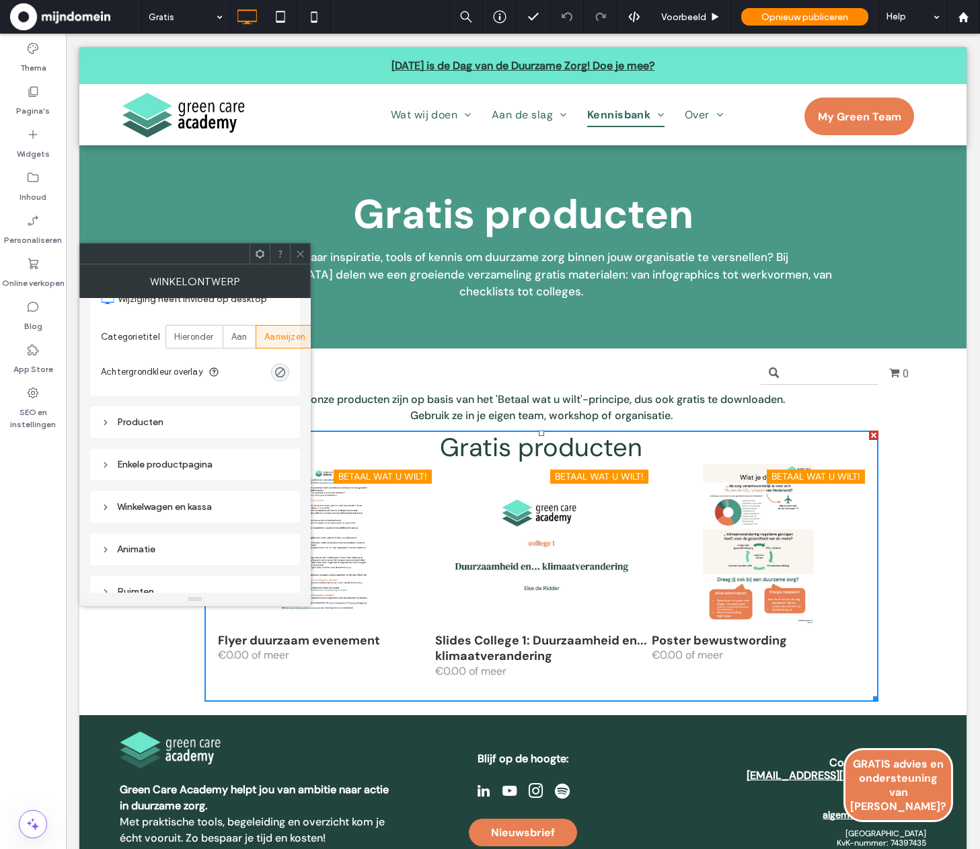
click at [306, 254] on div at bounding box center [300, 253] width 20 height 20
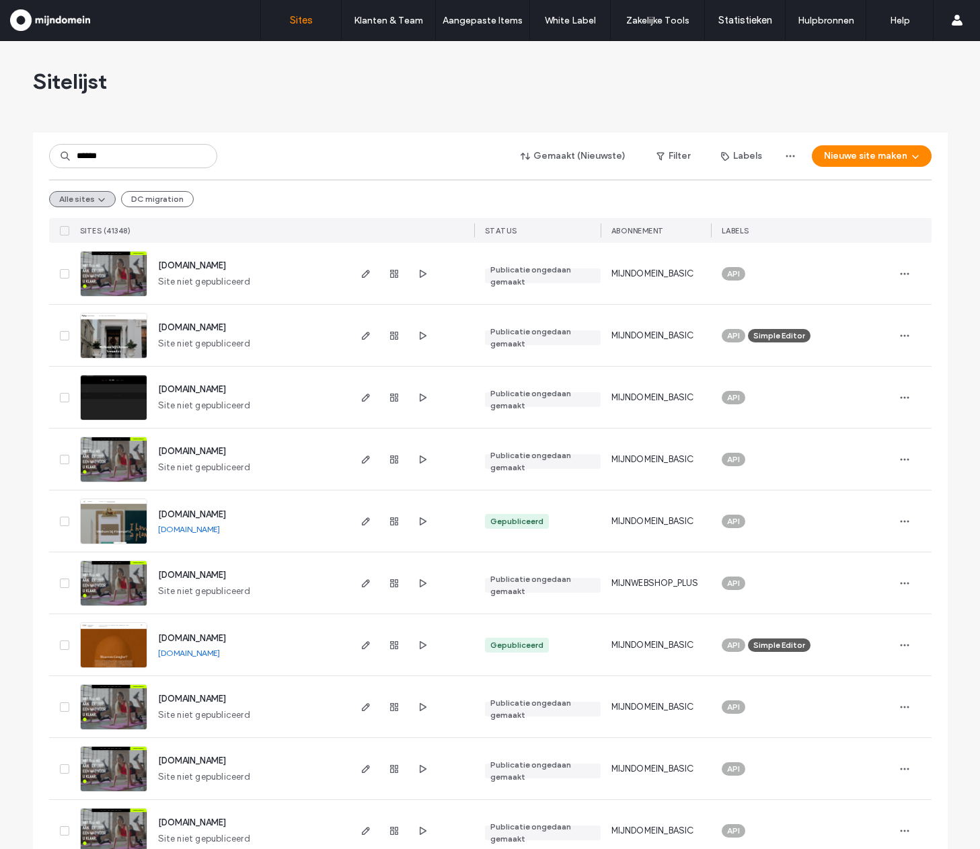
type input "******"
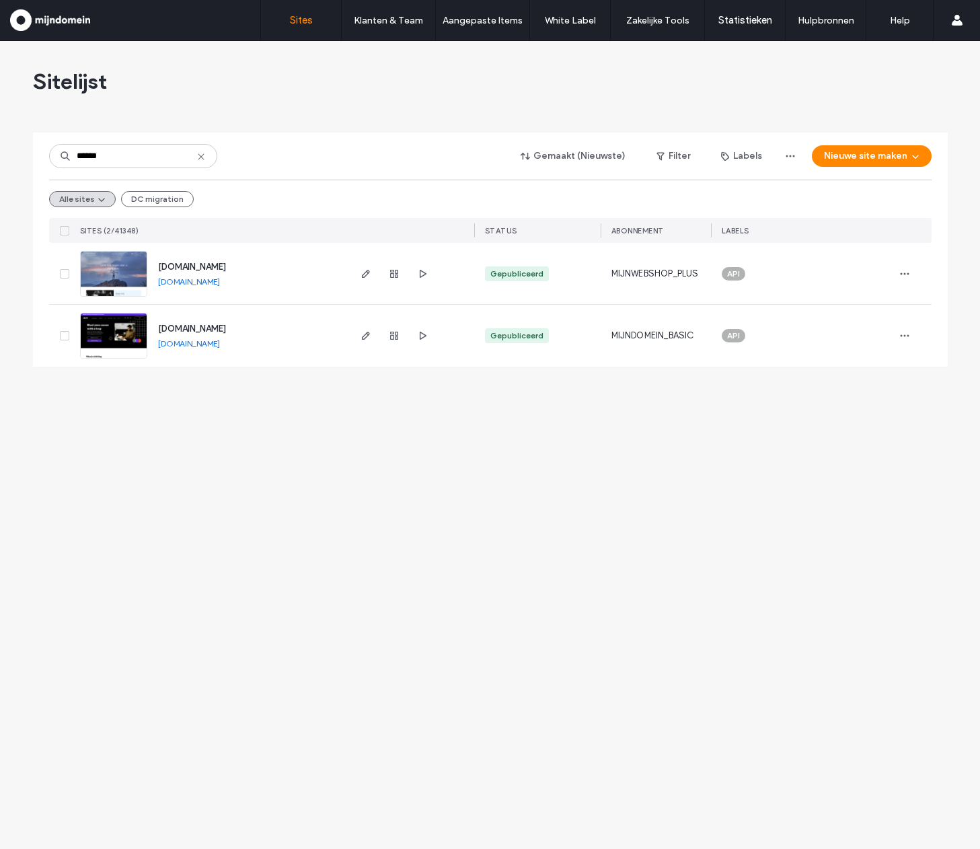
click at [204, 263] on span "www.mdtestdomeinnadeupdate.nl" at bounding box center [192, 267] width 68 height 10
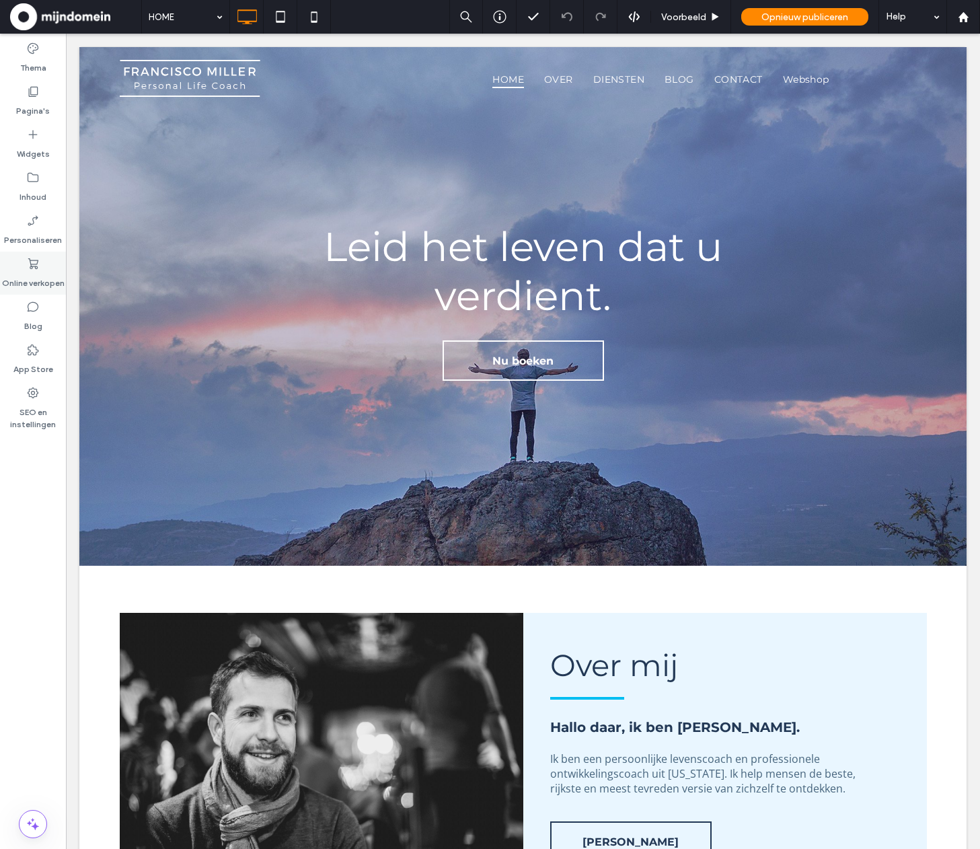
click at [28, 267] on icon at bounding box center [32, 263] width 13 height 13
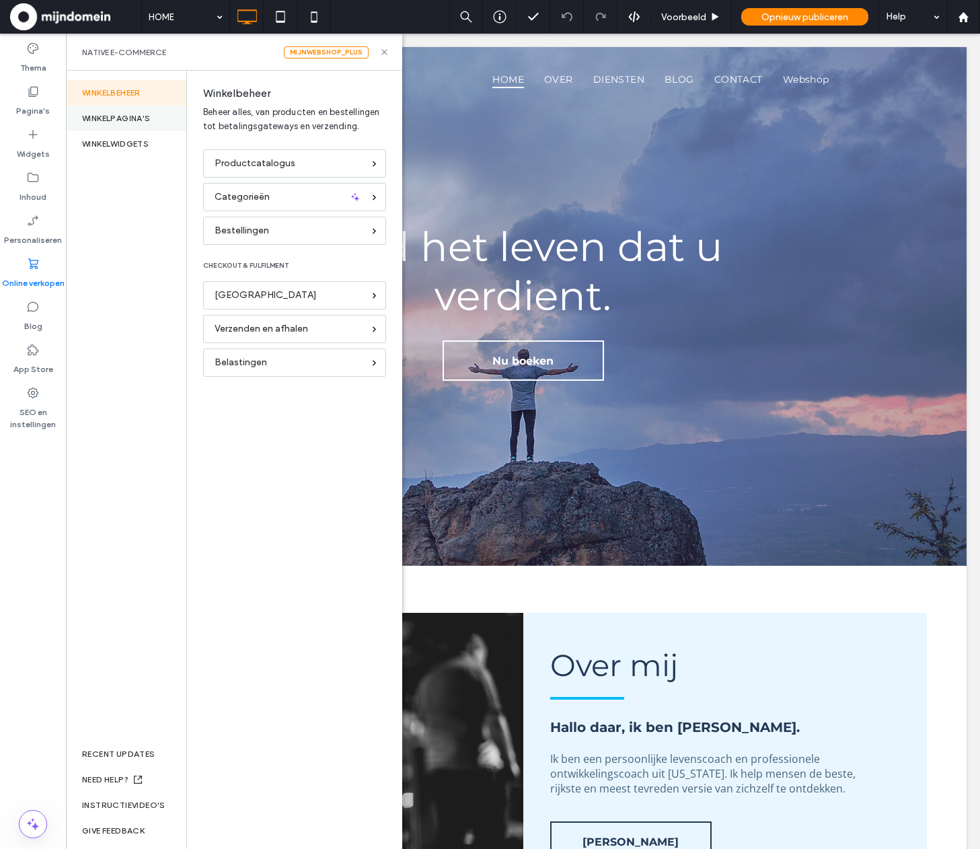
click at [161, 124] on div "WINKELPAGINA'S" at bounding box center [126, 119] width 120 height 26
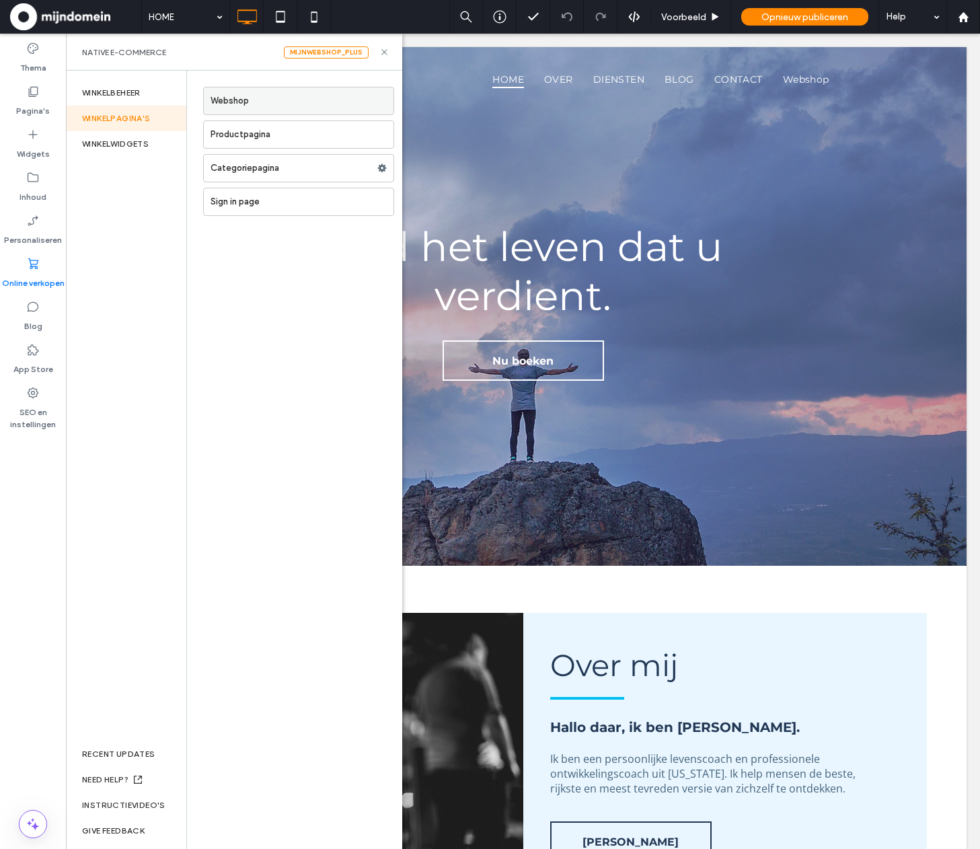
click at [222, 106] on label "Webshop" at bounding box center [301, 100] width 183 height 27
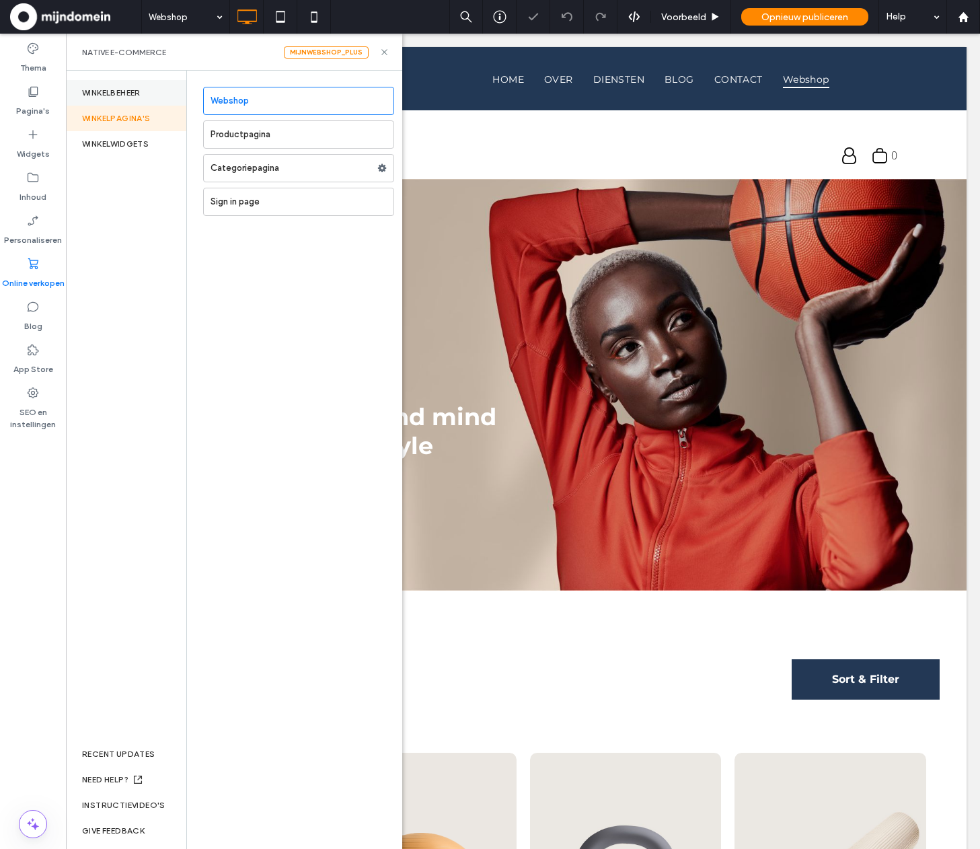
click at [126, 93] on div "Winkelbeheer" at bounding box center [126, 93] width 120 height 26
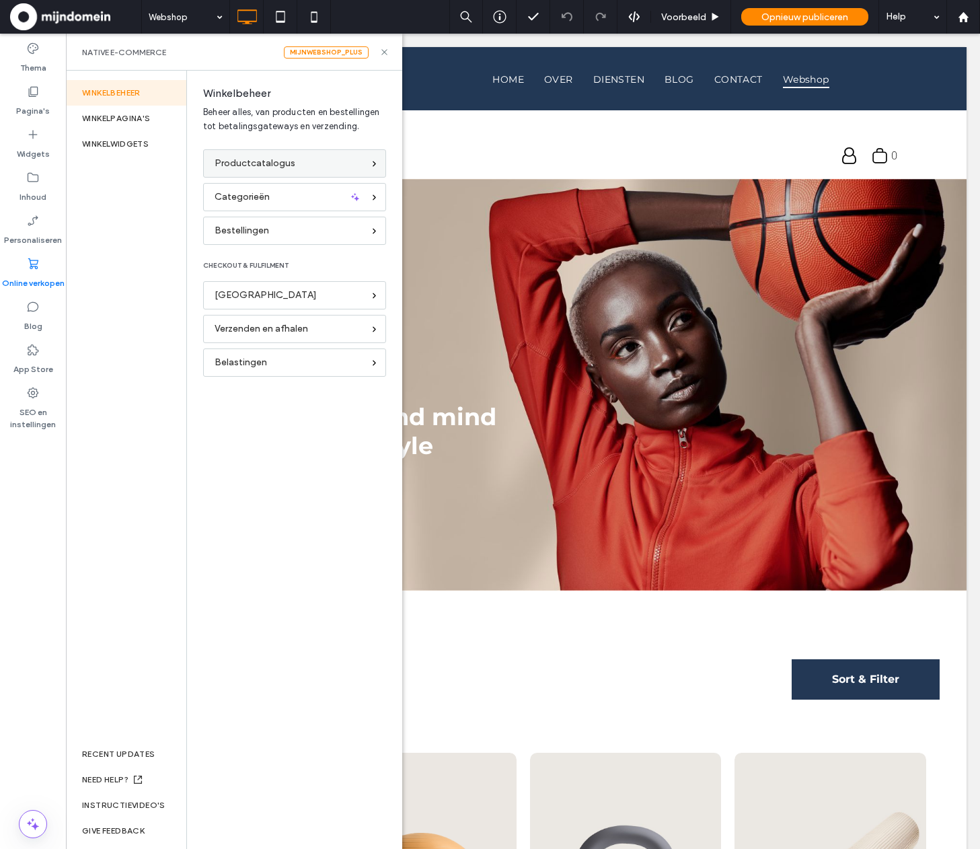
click at [266, 173] on div "Productcatalogus" at bounding box center [294, 163] width 183 height 28
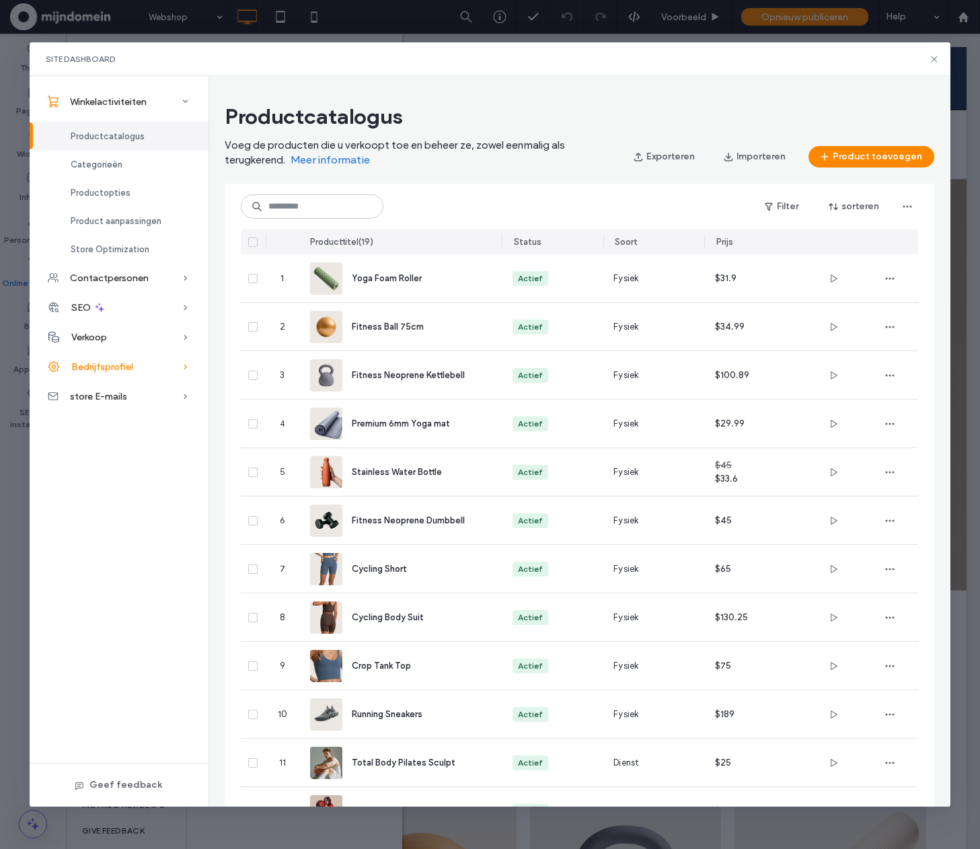
click at [92, 361] on span "Bedrijfsprofiel" at bounding box center [102, 366] width 62 height 11
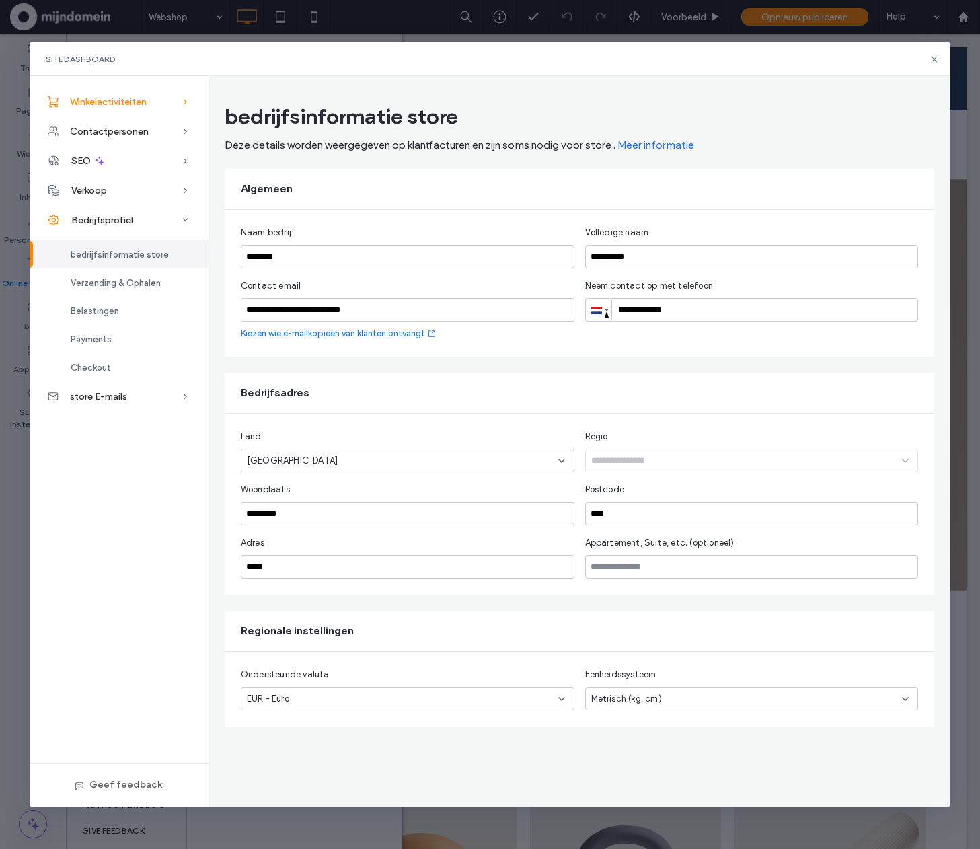
click at [101, 92] on div "Winkelactiviteiten" at bounding box center [119, 102] width 179 height 30
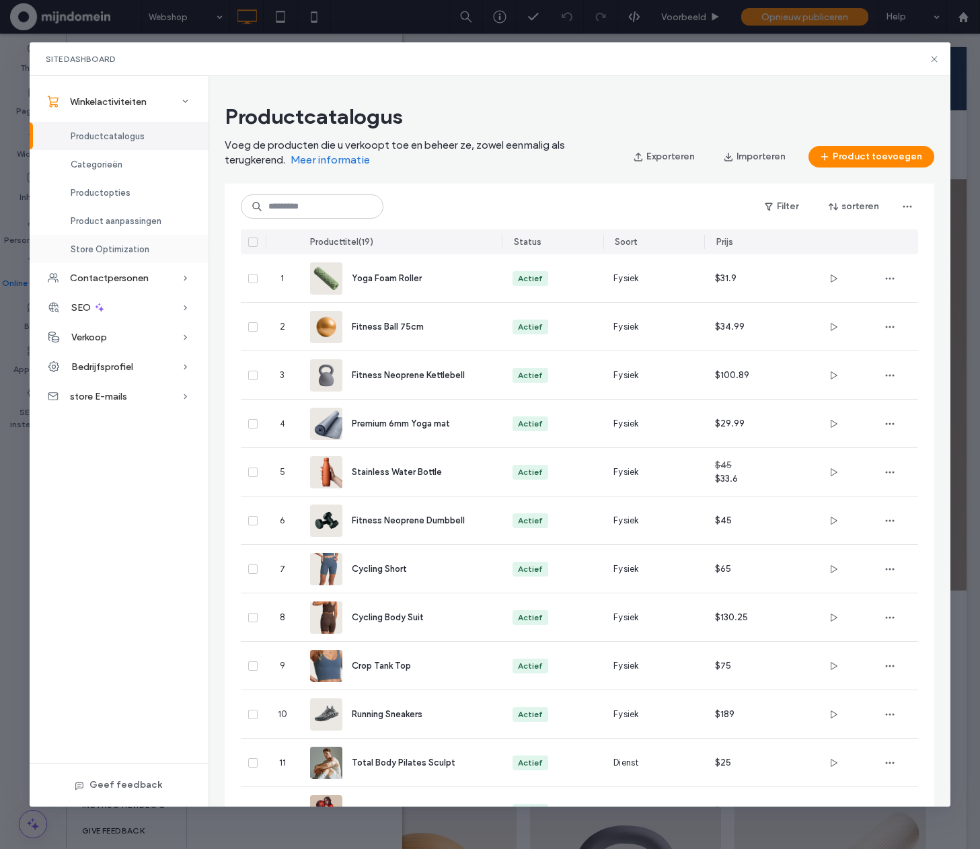
click at [128, 251] on span "Store Optimization" at bounding box center [110, 249] width 79 height 10
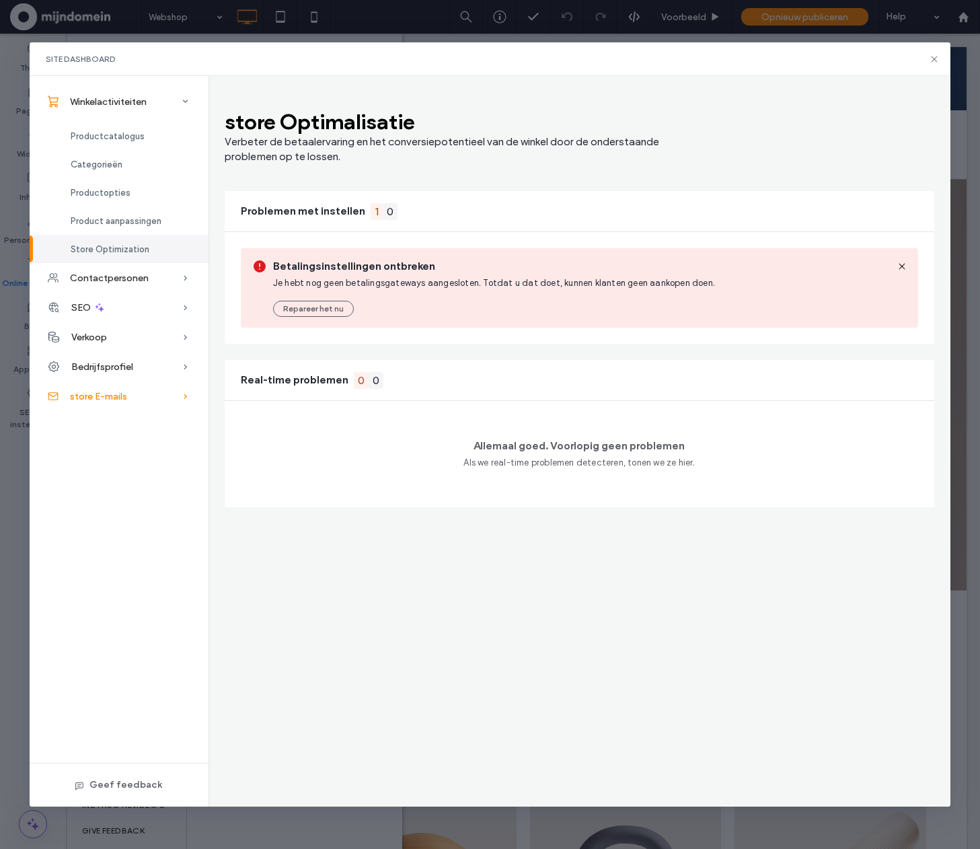
click at [97, 391] on span "store E-mails" at bounding box center [98, 396] width 57 height 11
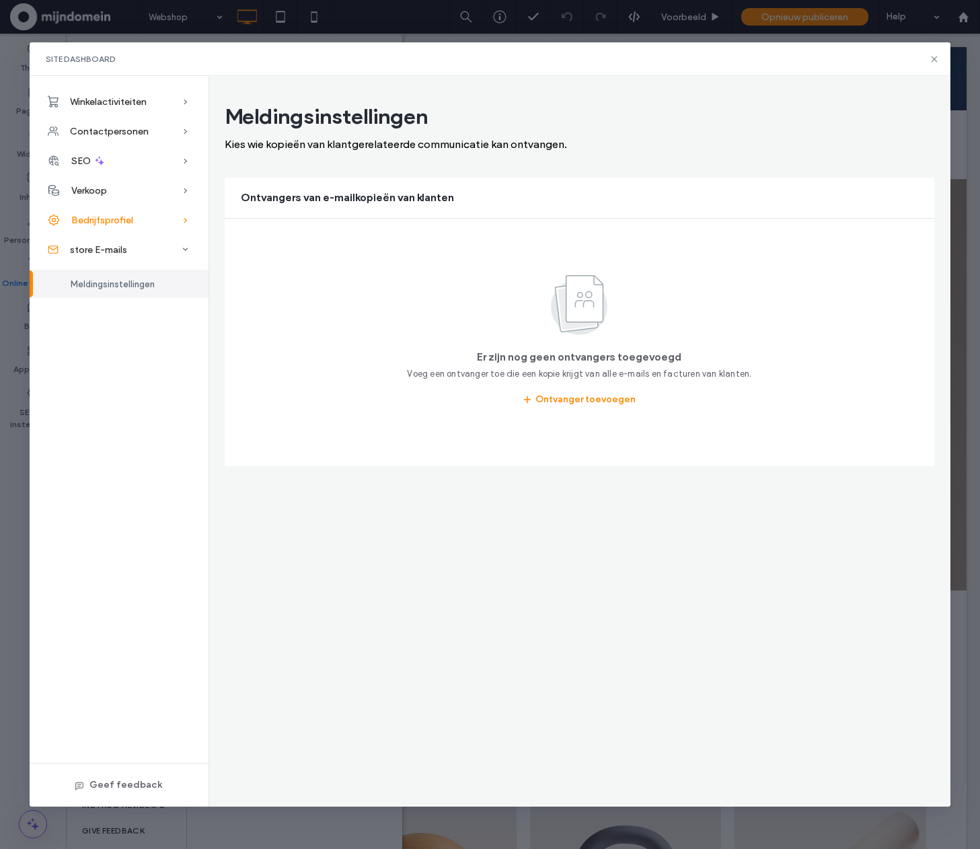
click at [112, 219] on span "Bedrijfsprofiel" at bounding box center [102, 220] width 62 height 11
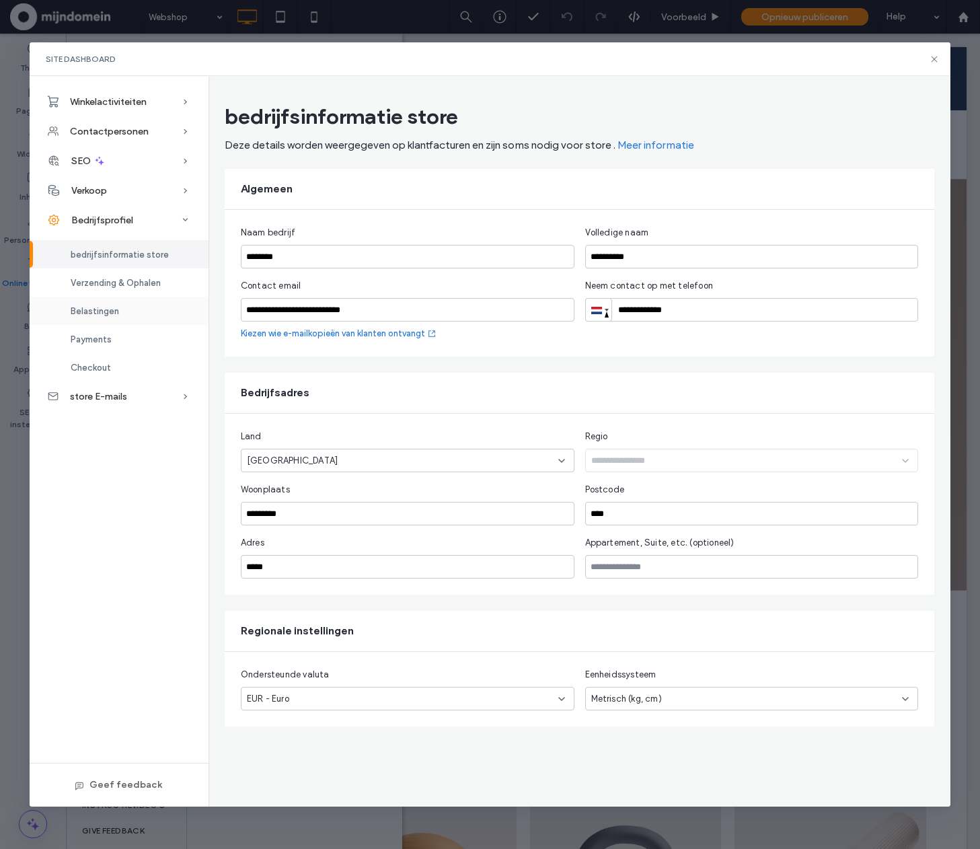
click at [109, 313] on span "Belastingen" at bounding box center [95, 311] width 48 height 10
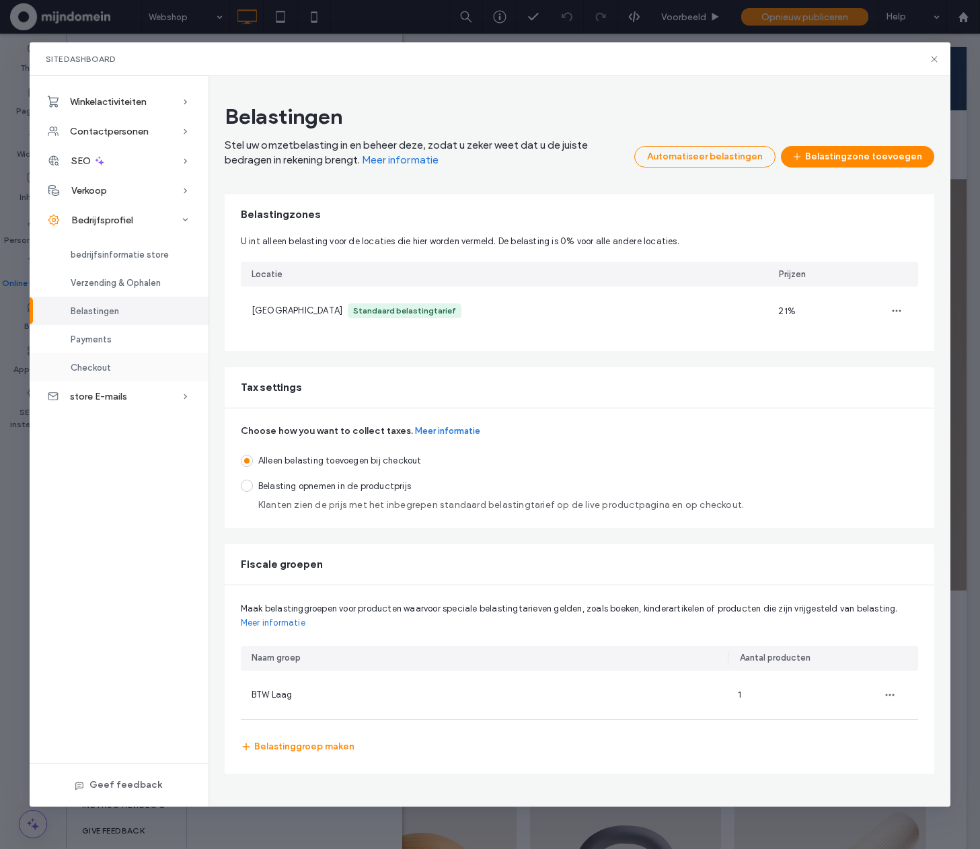
click at [99, 358] on div "Checkout" at bounding box center [119, 367] width 179 height 28
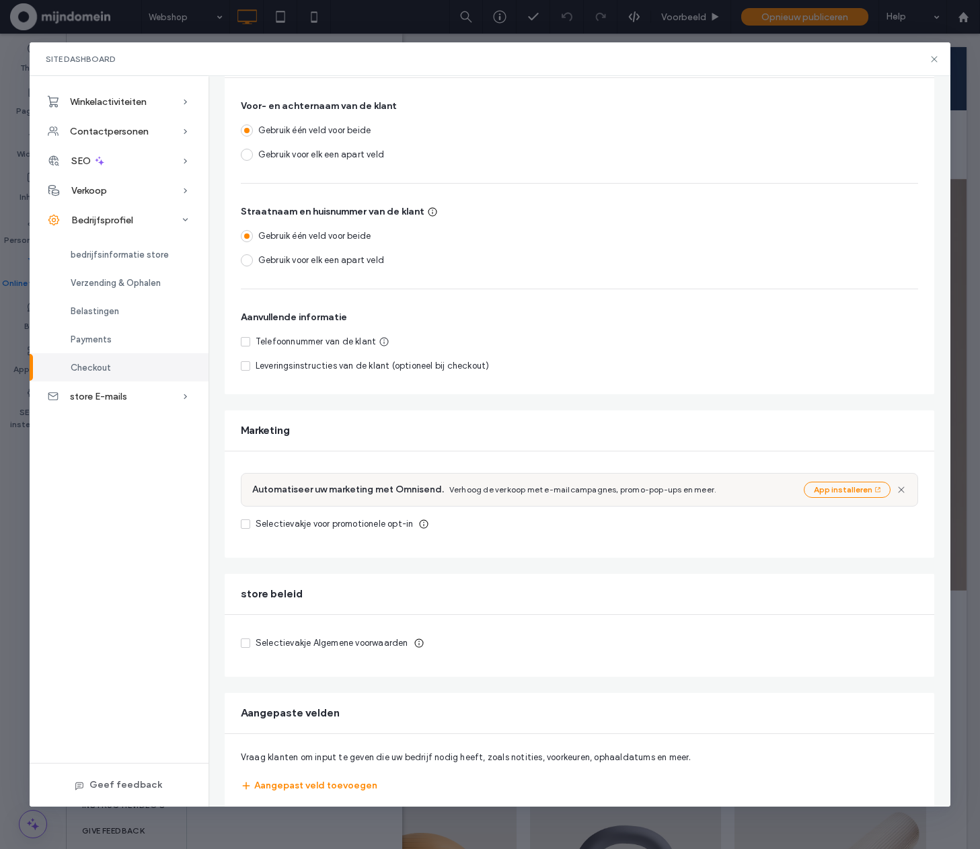
scroll to position [176, 0]
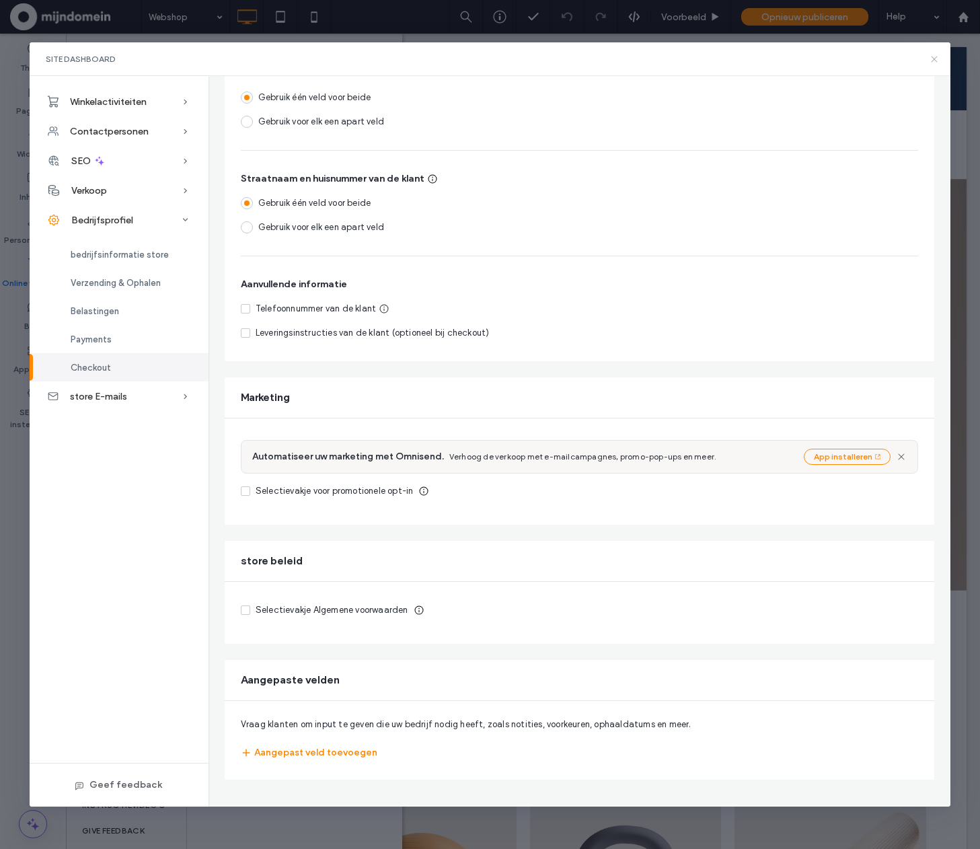
click at [935, 59] on icon at bounding box center [934, 59] width 11 height 11
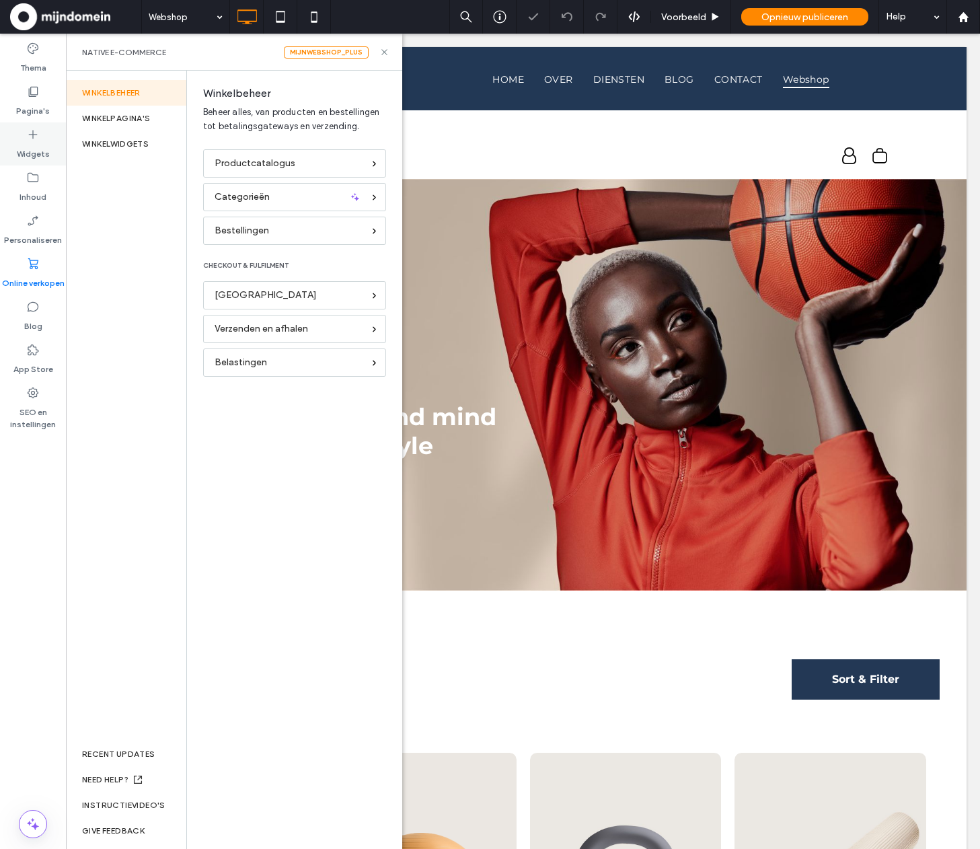
scroll to position [0, 0]
click at [33, 98] on label "Pagina's" at bounding box center [33, 107] width 34 height 19
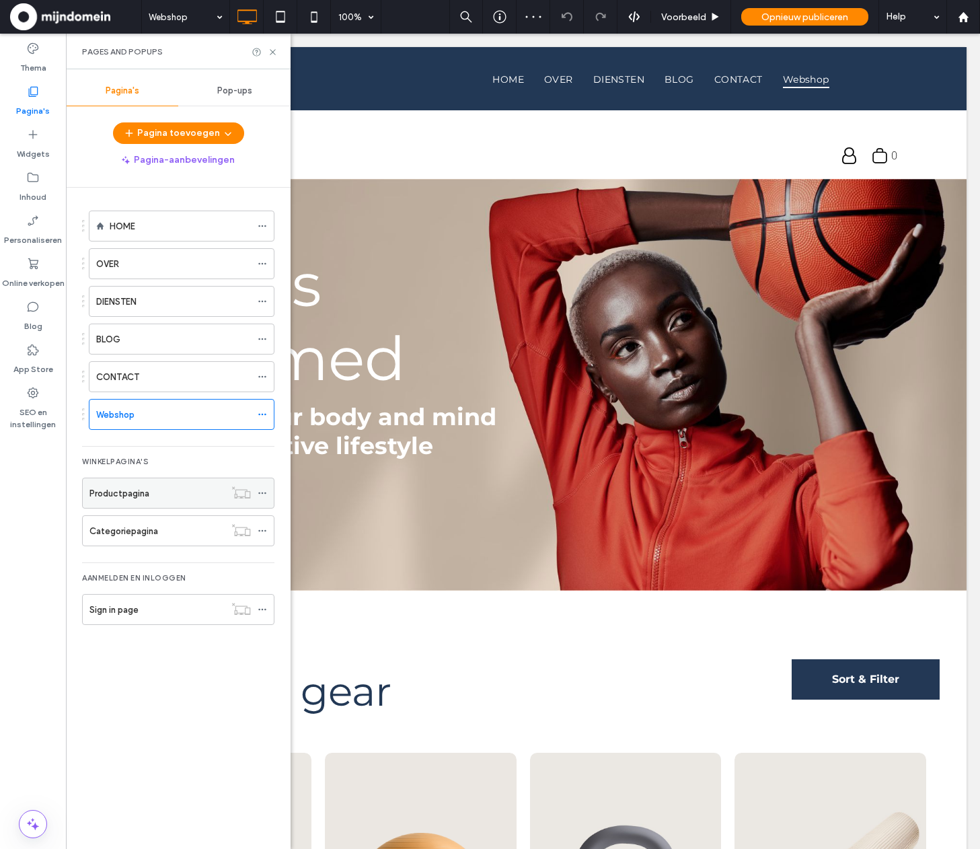
click at [263, 488] on icon at bounding box center [262, 492] width 9 height 9
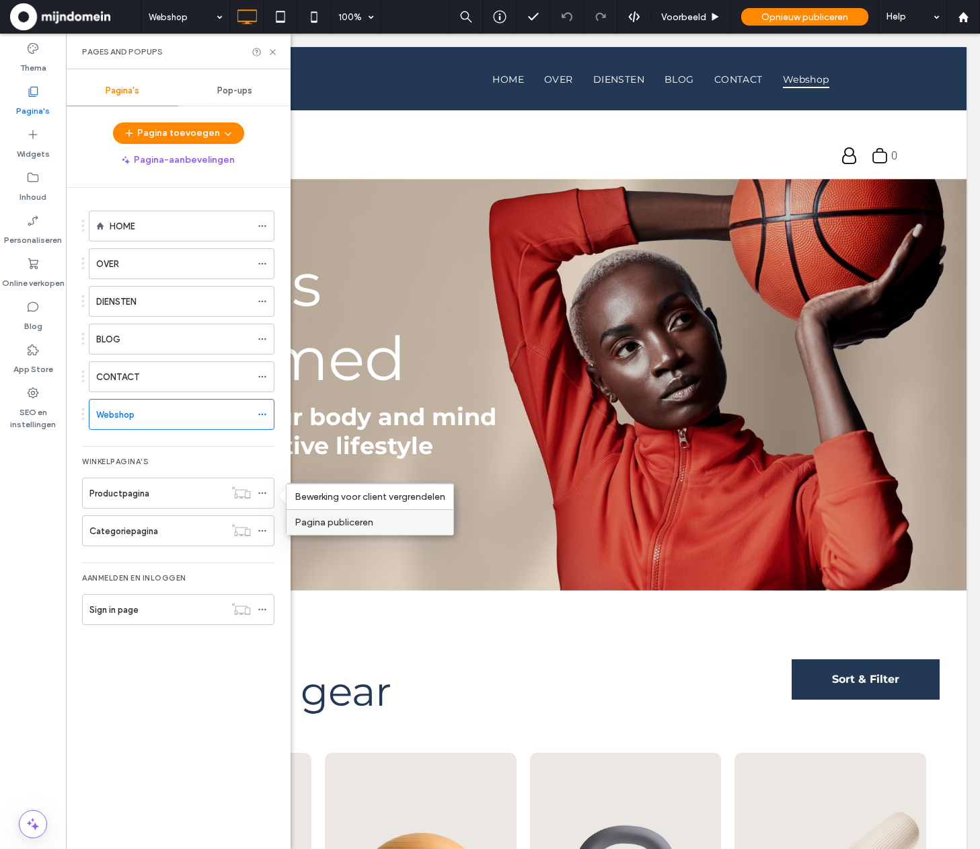
click at [325, 522] on span "Pagina publiceren" at bounding box center [334, 521] width 79 height 11
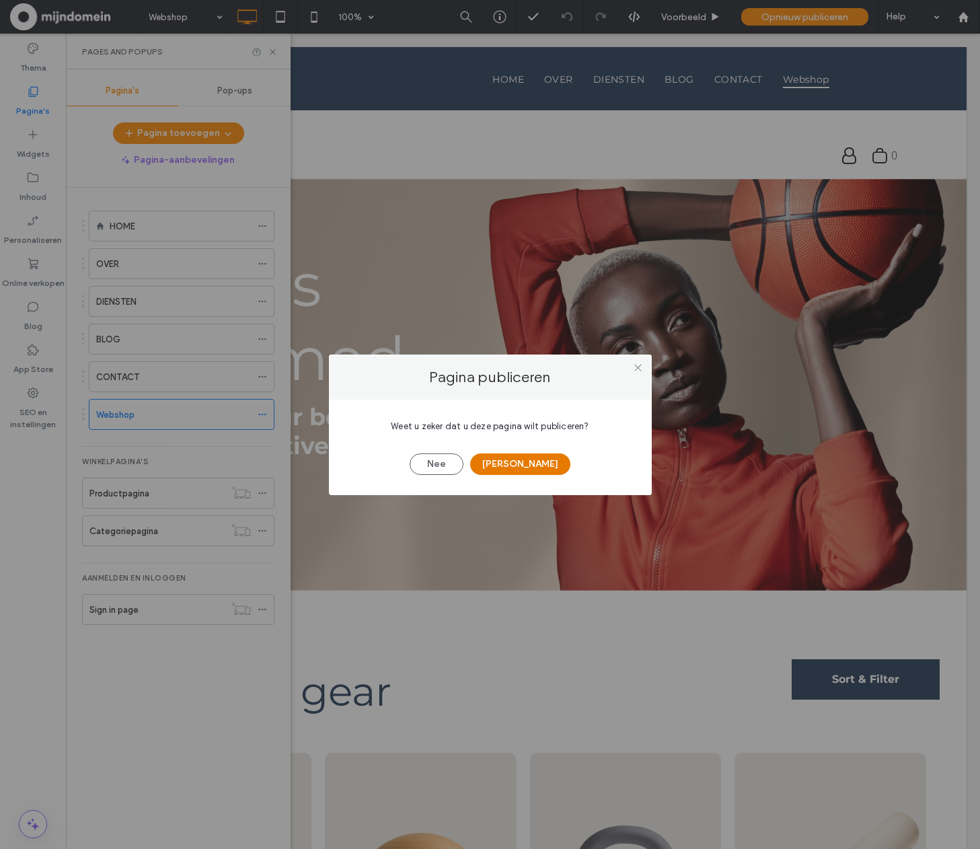
click at [521, 465] on button "Ja" at bounding box center [520, 464] width 100 height 22
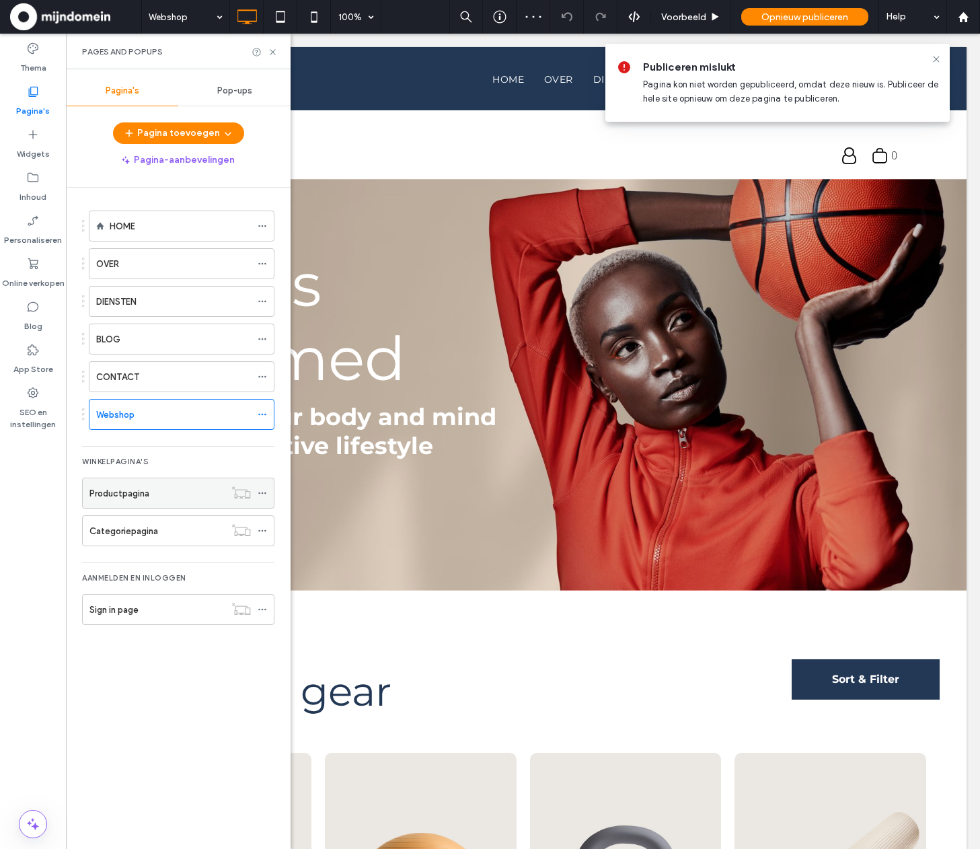
click at [259, 500] on span at bounding box center [262, 493] width 9 height 20
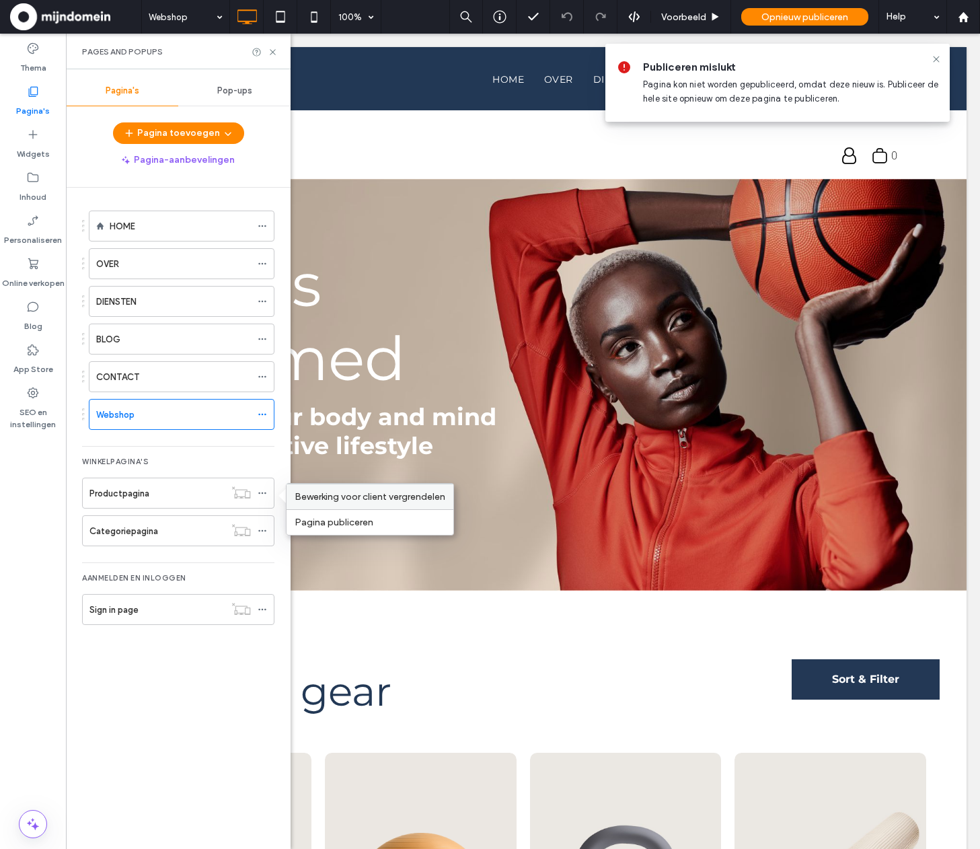
click at [321, 499] on span "Bewerking voor client vergrendelen" at bounding box center [370, 496] width 151 height 11
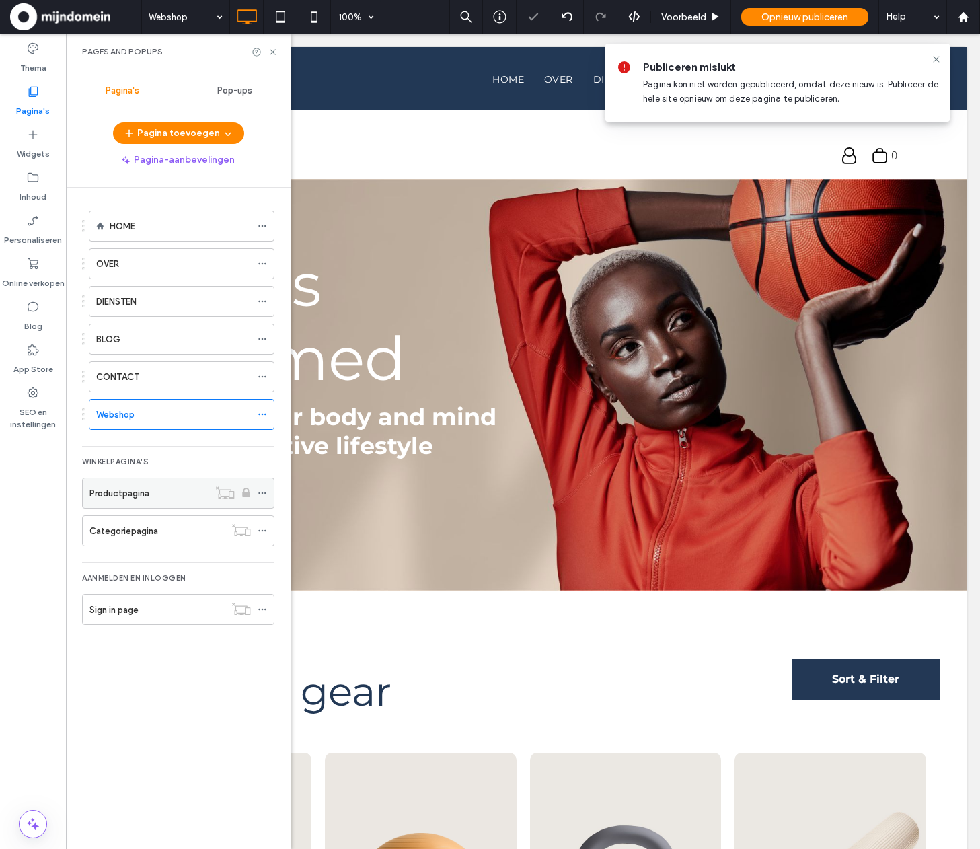
click at [270, 494] on div at bounding box center [266, 493] width 16 height 20
click at [254, 489] on div at bounding box center [232, 491] width 49 height 13
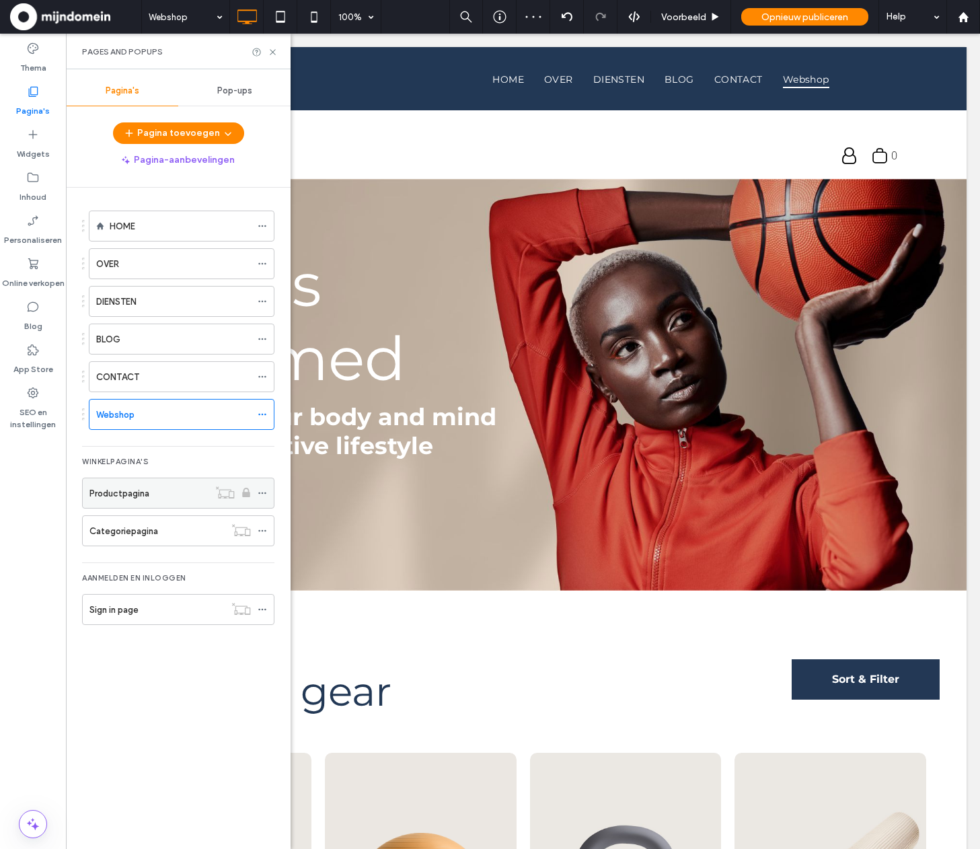
click at [259, 485] on span at bounding box center [262, 493] width 9 height 20
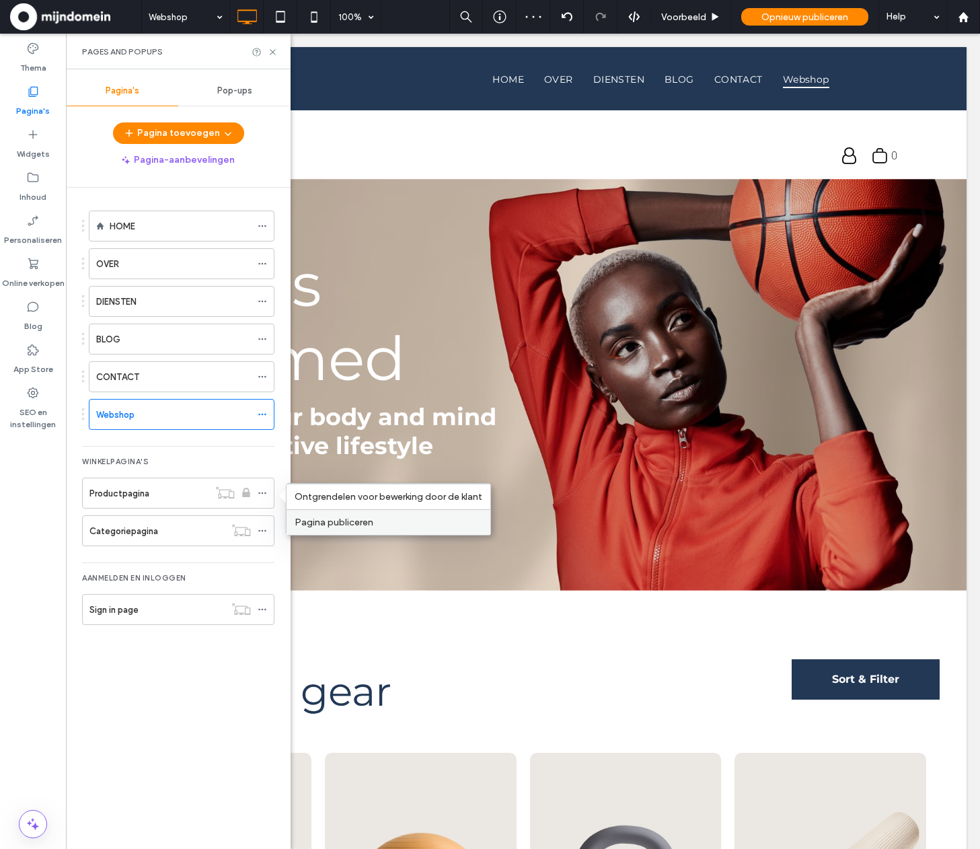
click at [326, 510] on div "Pagina publiceren" at bounding box center [388, 522] width 204 height 26
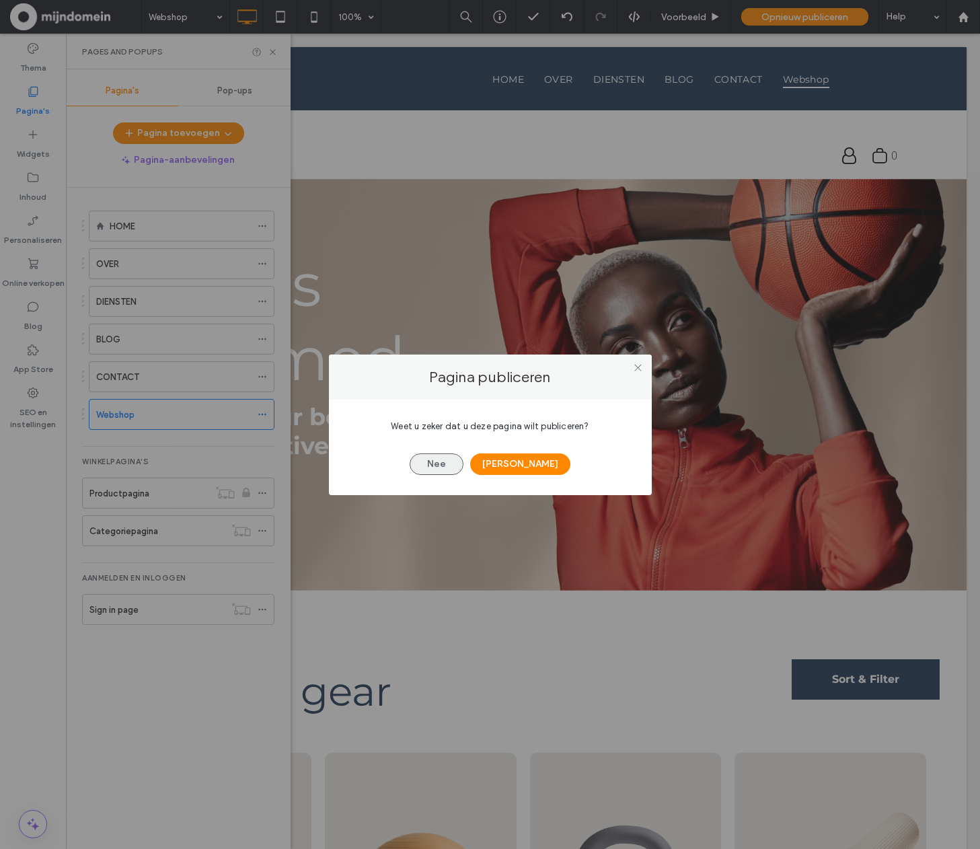
click at [463, 471] on button "Nee" at bounding box center [437, 464] width 54 height 22
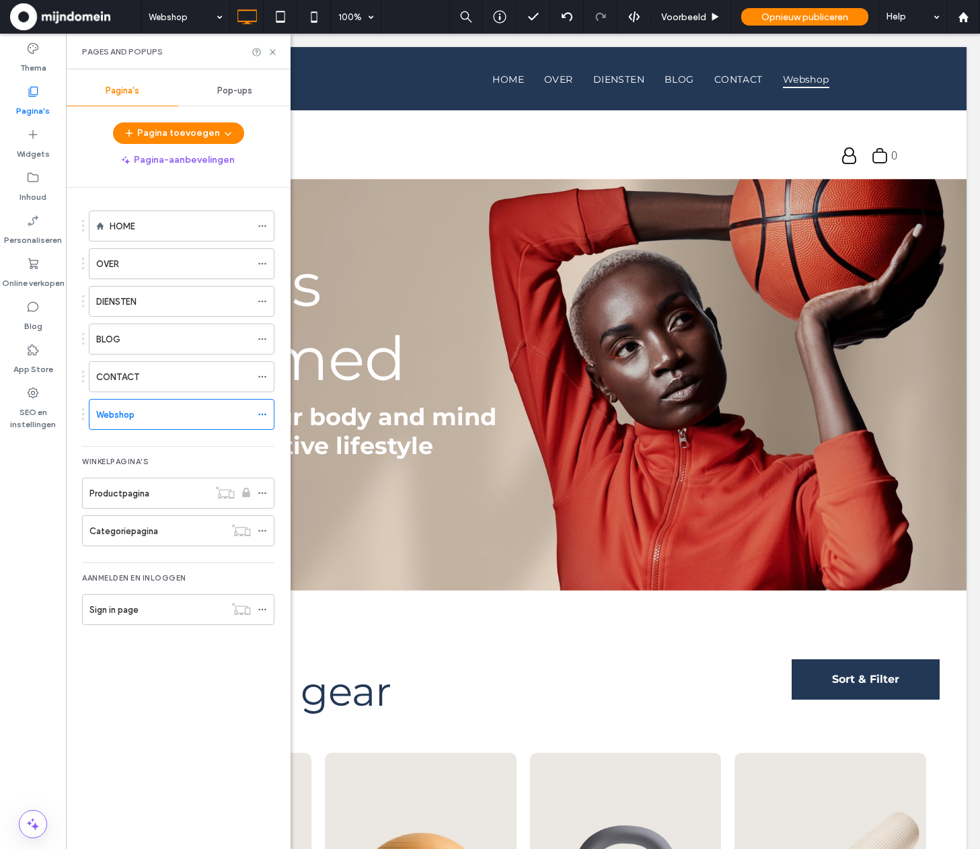
drag, startPoint x: 270, startPoint y: 492, endPoint x: 280, endPoint y: 497, distance: 11.4
click at [270, 491] on div at bounding box center [266, 493] width 16 height 20
click at [264, 493] on icon at bounding box center [262, 492] width 9 height 9
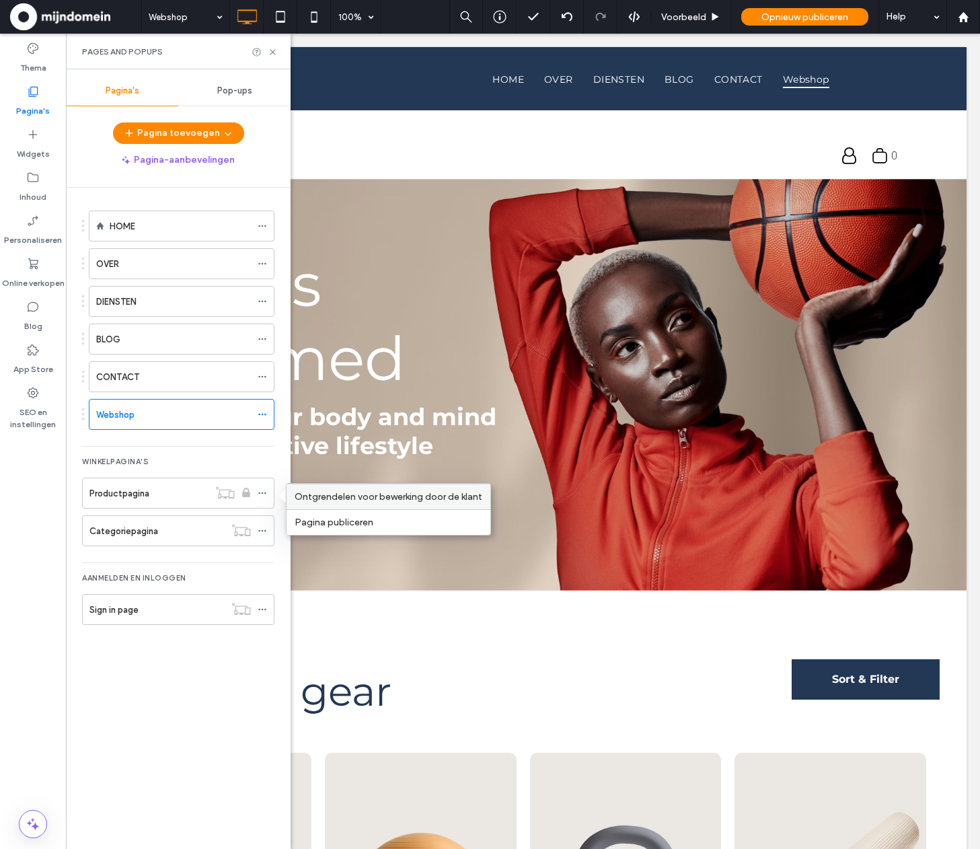
click at [369, 502] on span "Ontgrendelen voor bewerking door de klant" at bounding box center [389, 496] width 188 height 11
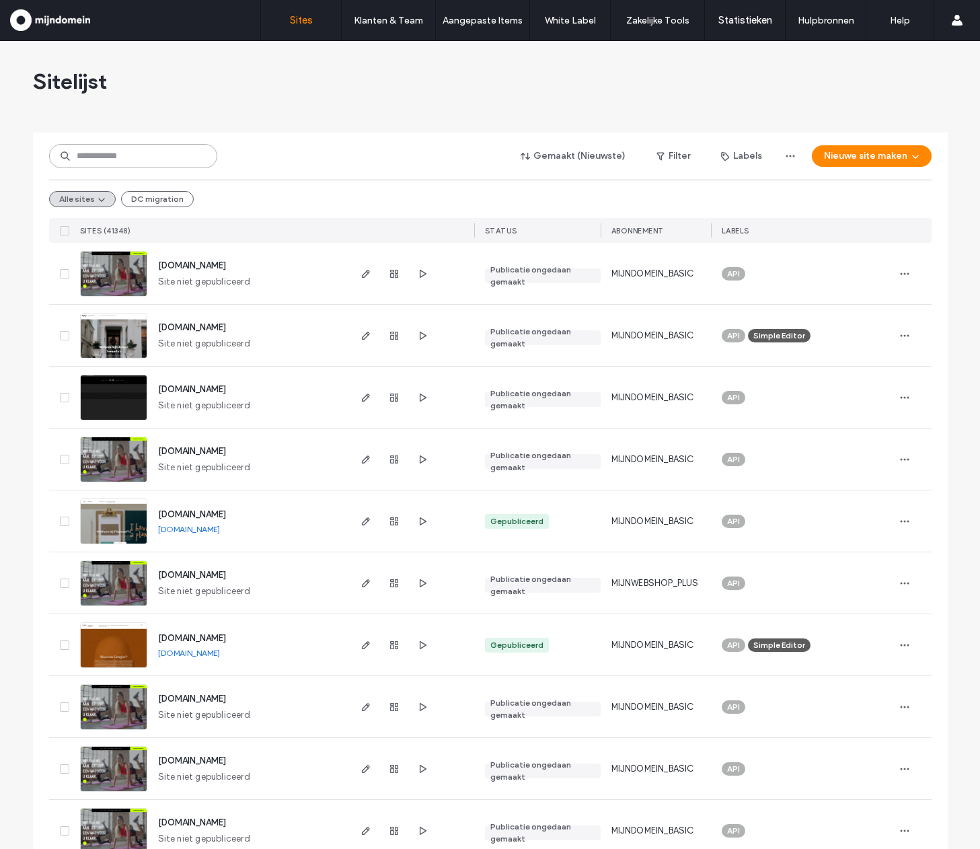
click at [139, 159] on input at bounding box center [133, 156] width 168 height 24
paste input "**********"
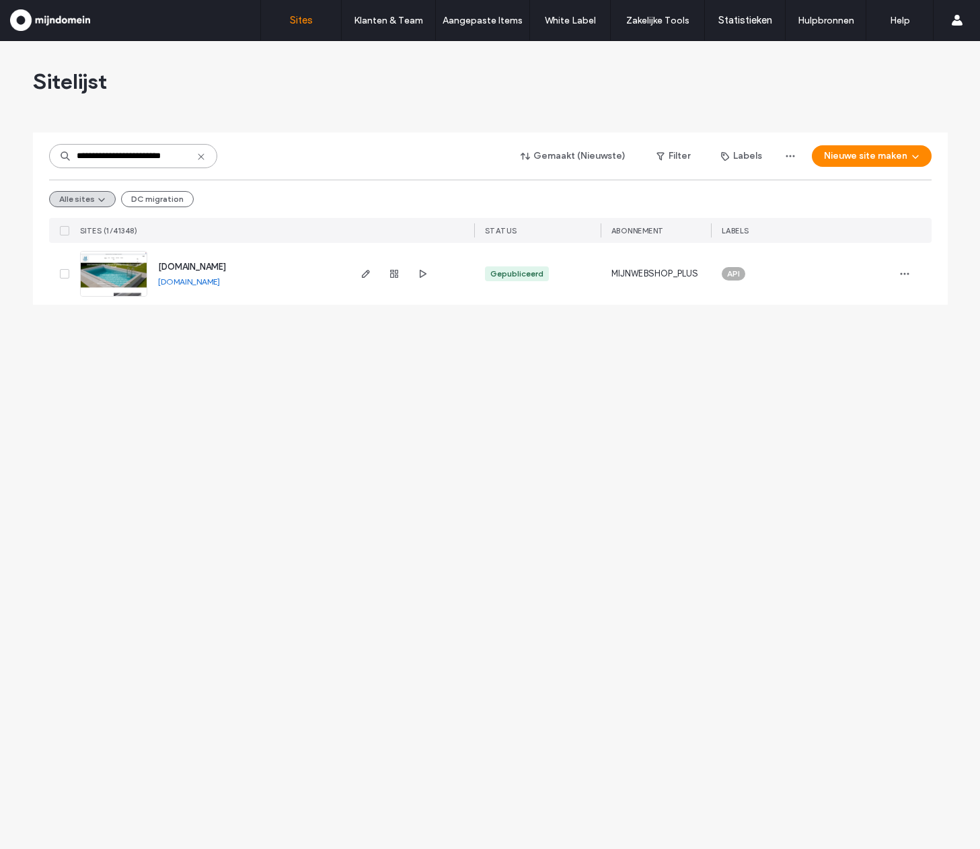
type input "**********"
click at [187, 267] on span "zwembadenvijverdirect.nl" at bounding box center [192, 267] width 68 height 10
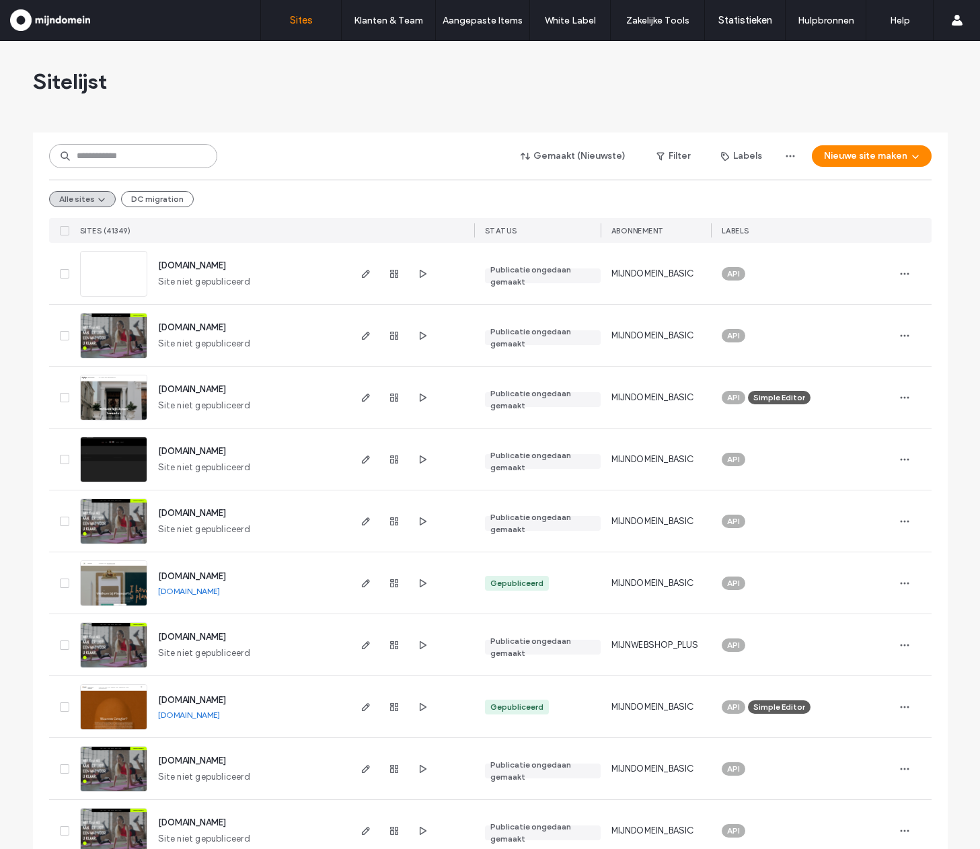
click at [132, 156] on input at bounding box center [133, 156] width 168 height 24
paste input "**********"
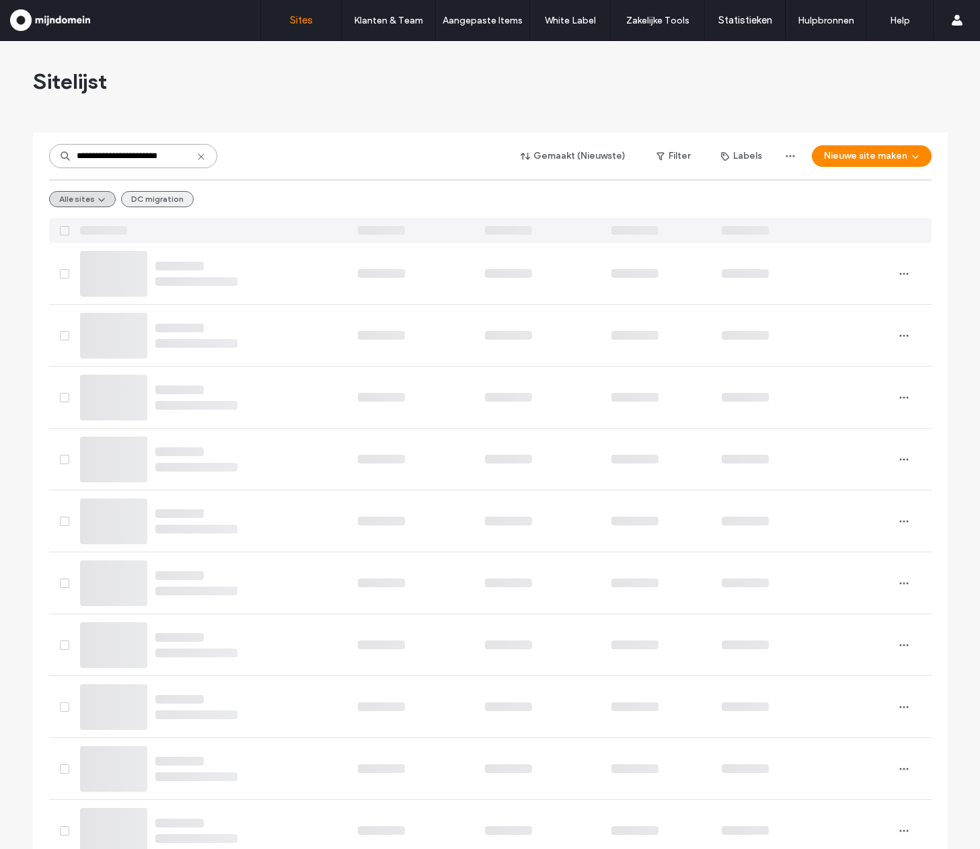
type input "**********"
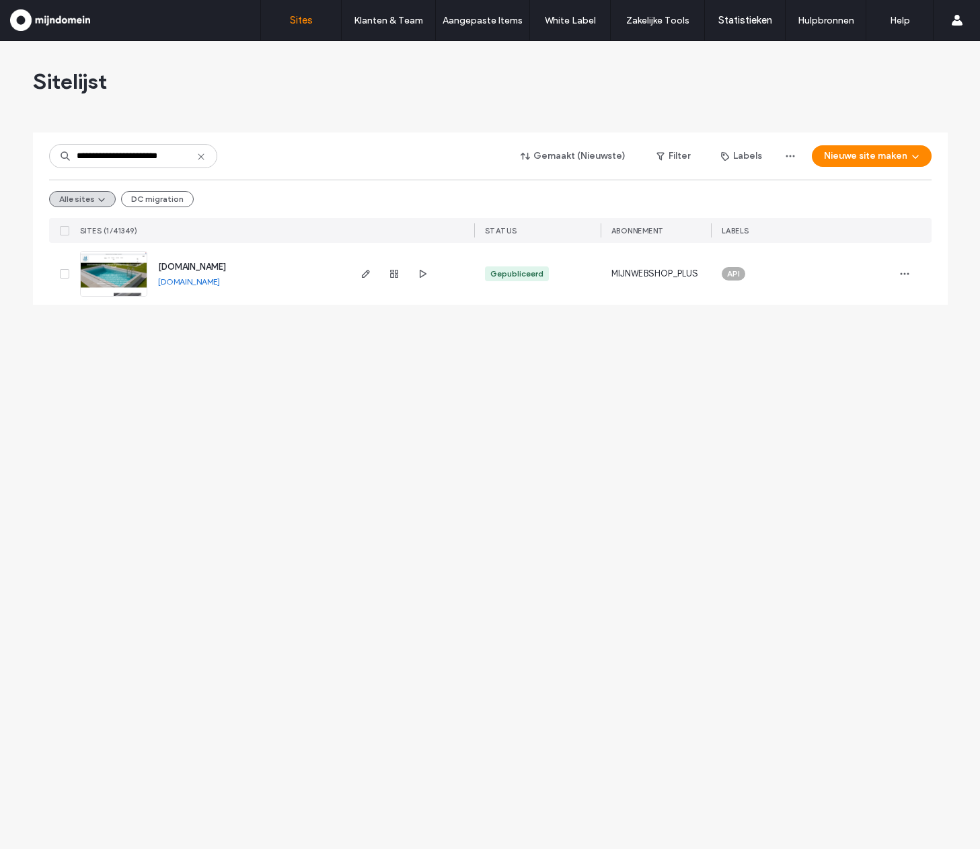
click at [223, 262] on span "zwembadenvijverdirect.nl" at bounding box center [192, 267] width 68 height 10
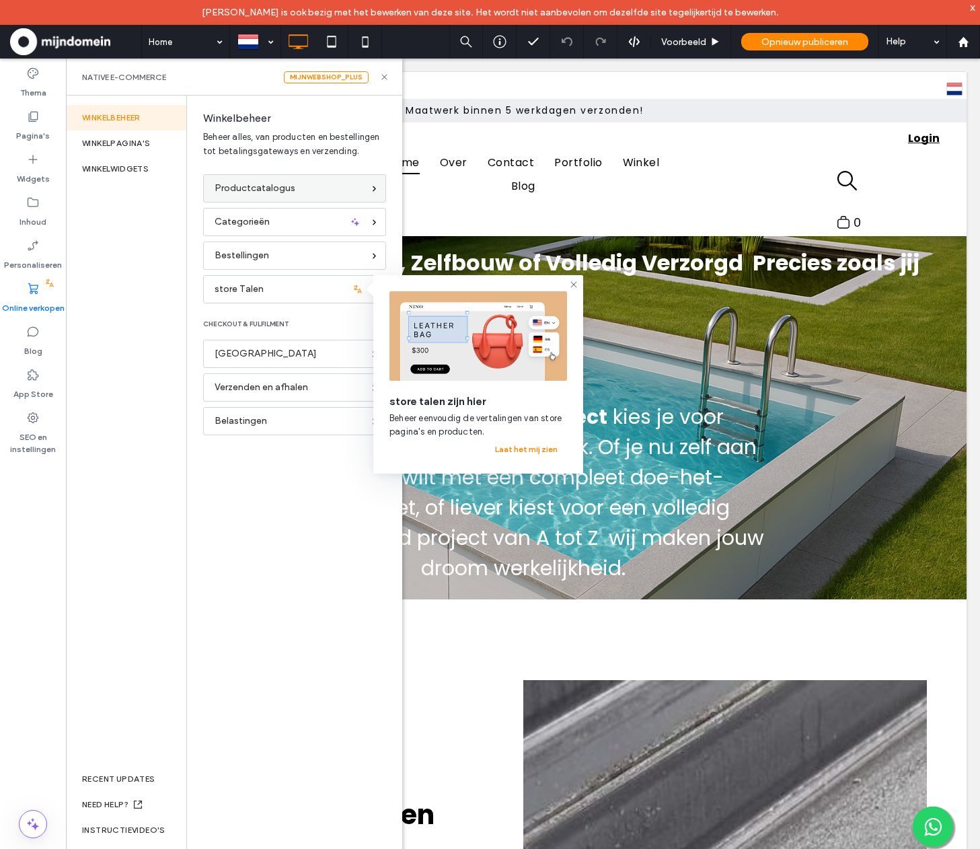
click at [239, 193] on span "Productcatalogus" at bounding box center [255, 188] width 81 height 15
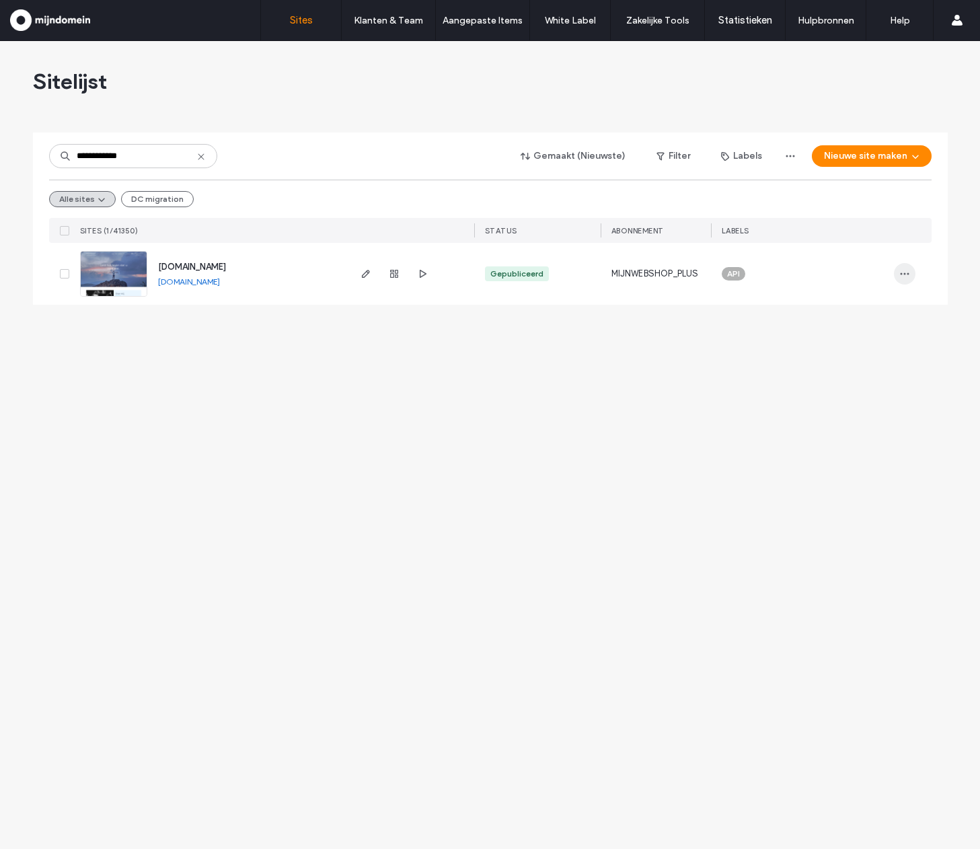
type input "**********"
click at [912, 280] on span "button" at bounding box center [905, 274] width 22 height 22
click at [878, 402] on div "Site resetten" at bounding box center [827, 411] width 174 height 26
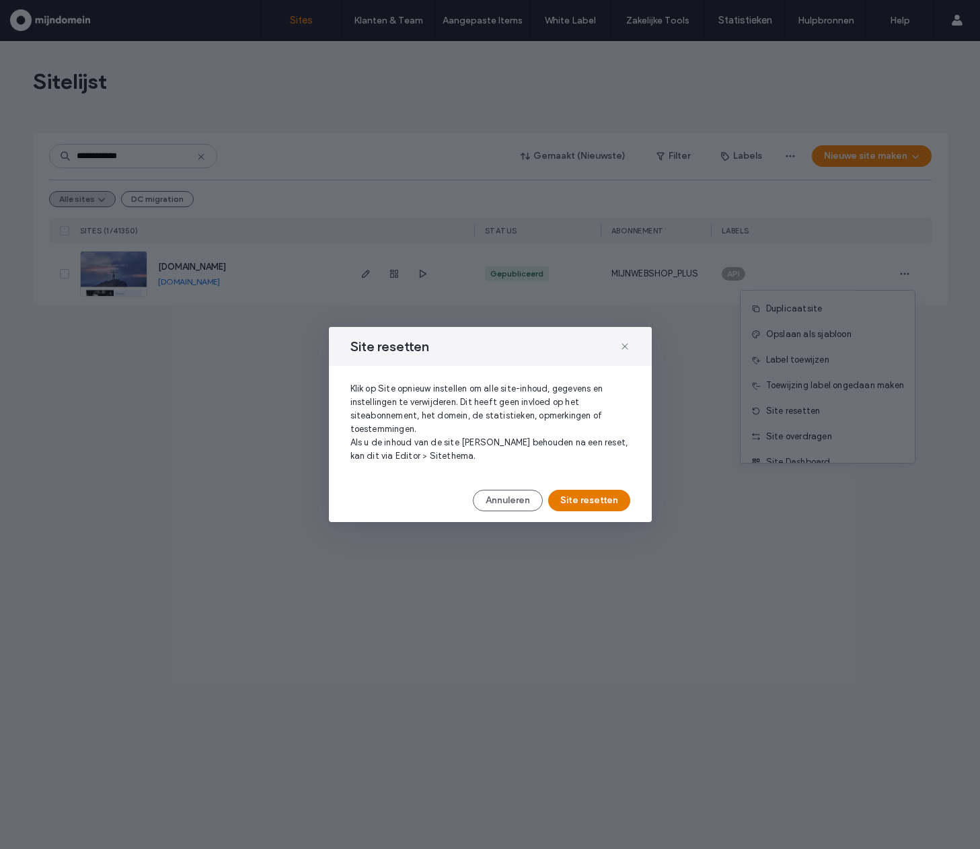
click at [581, 504] on button "Site resetten" at bounding box center [589, 501] width 82 height 22
